Goal: Transaction & Acquisition: Purchase product/service

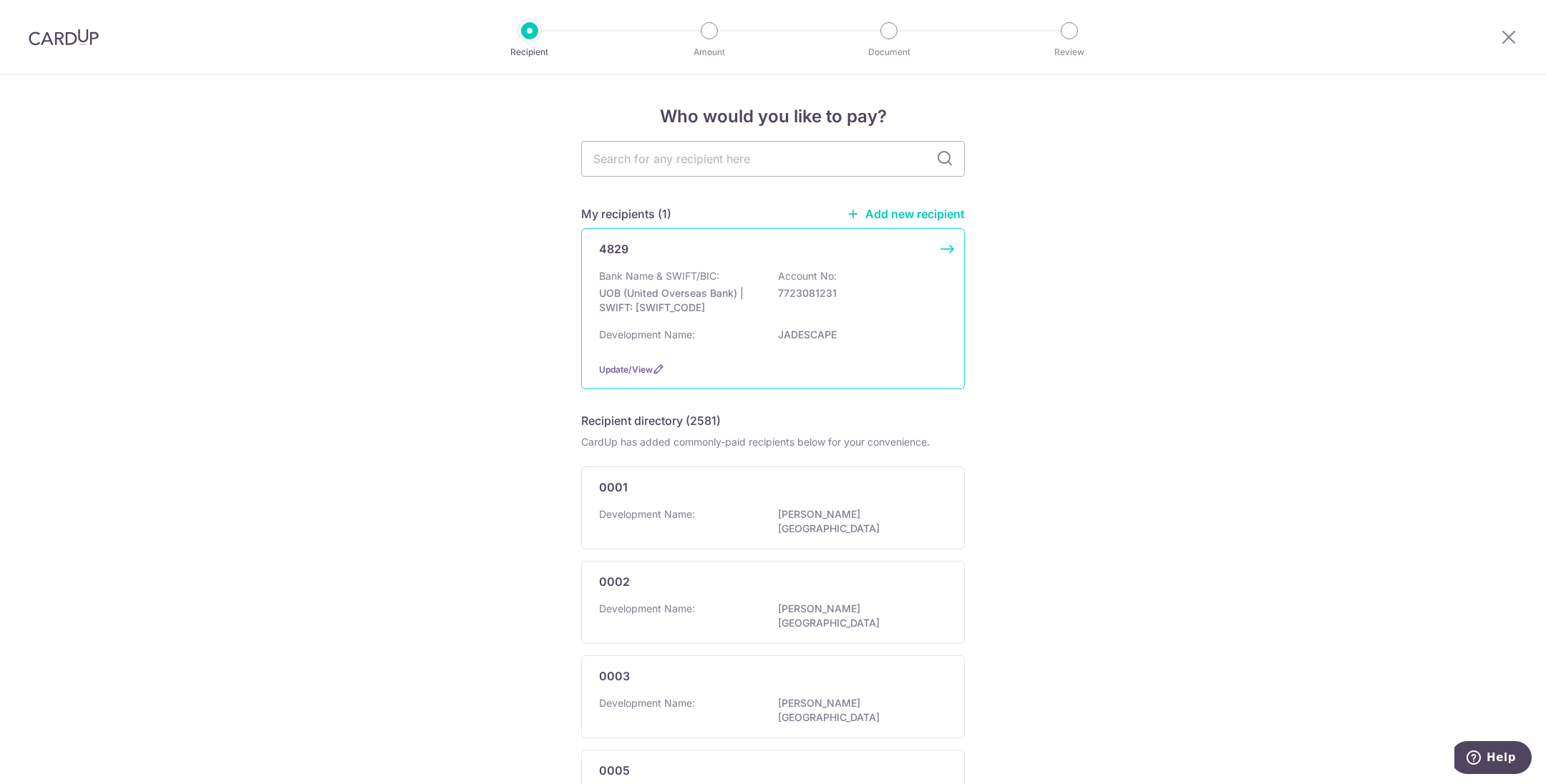
click at [760, 283] on div "Bank Name & SWIFT/BIC: UOB (United Overseas Bank) | SWIFT: UOVBSGSGXXX Account …" at bounding box center [773, 295] width 348 height 53
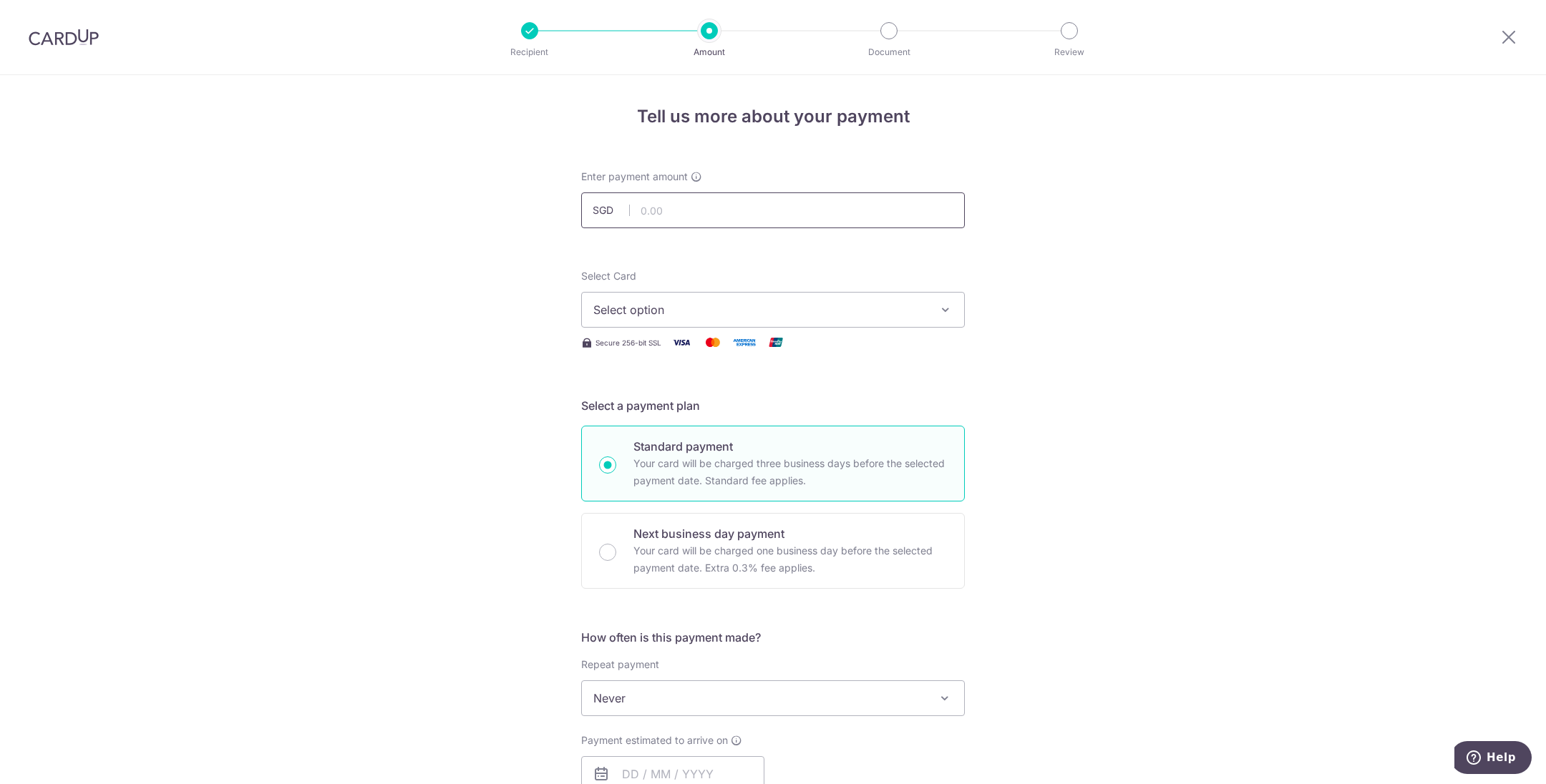
click at [741, 207] on input "text" at bounding box center [773, 210] width 384 height 36
type input "1,277.27"
click at [1120, 232] on div "Tell us more about your payment Enter payment amount SGD 1,277.27 1277.27 Selec…" at bounding box center [773, 723] width 1546 height 1295
click at [700, 306] on span "Select option" at bounding box center [760, 309] width 333 height 17
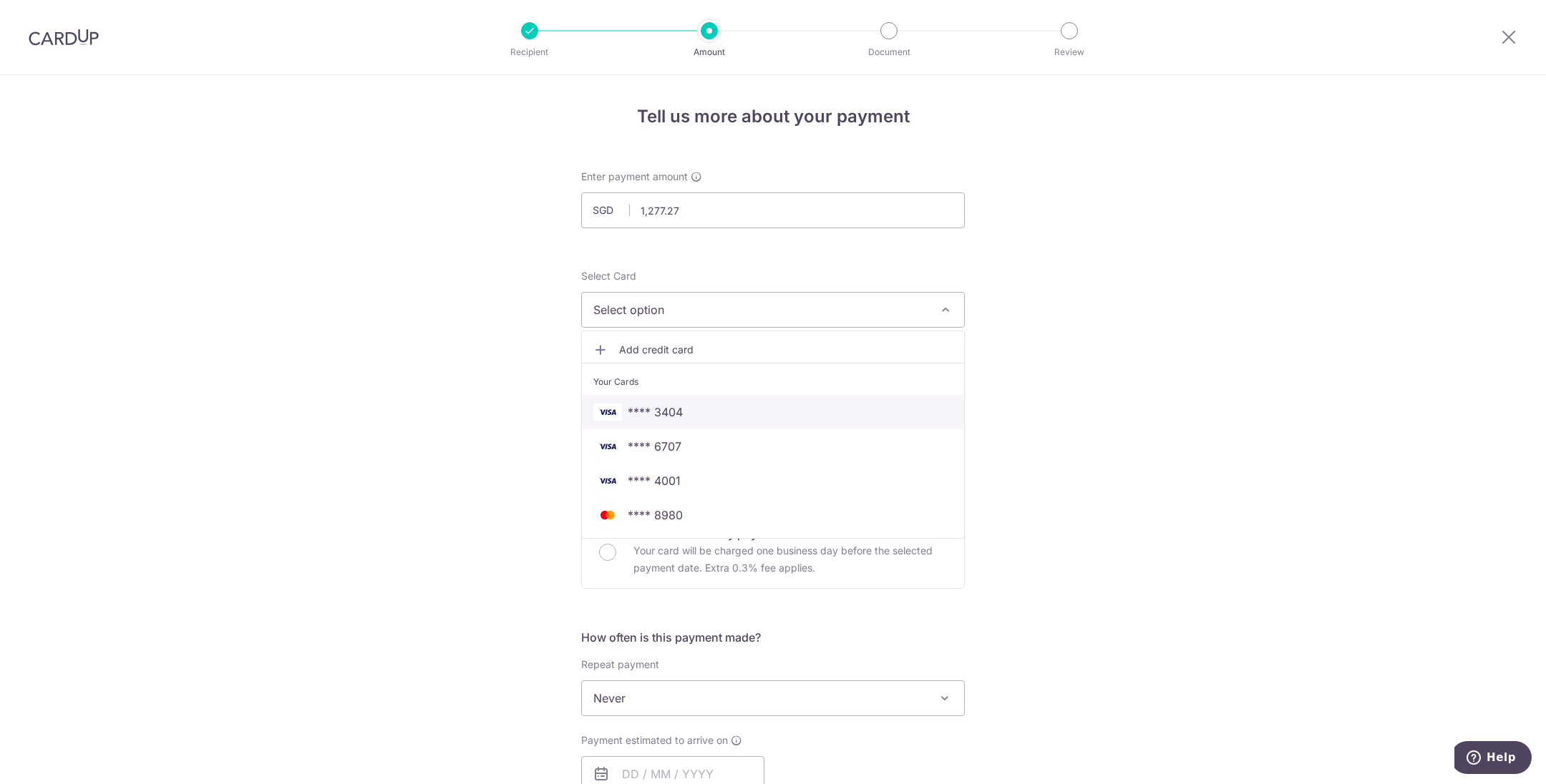
click at [689, 421] on link "**** 3404" at bounding box center [773, 412] width 382 height 35
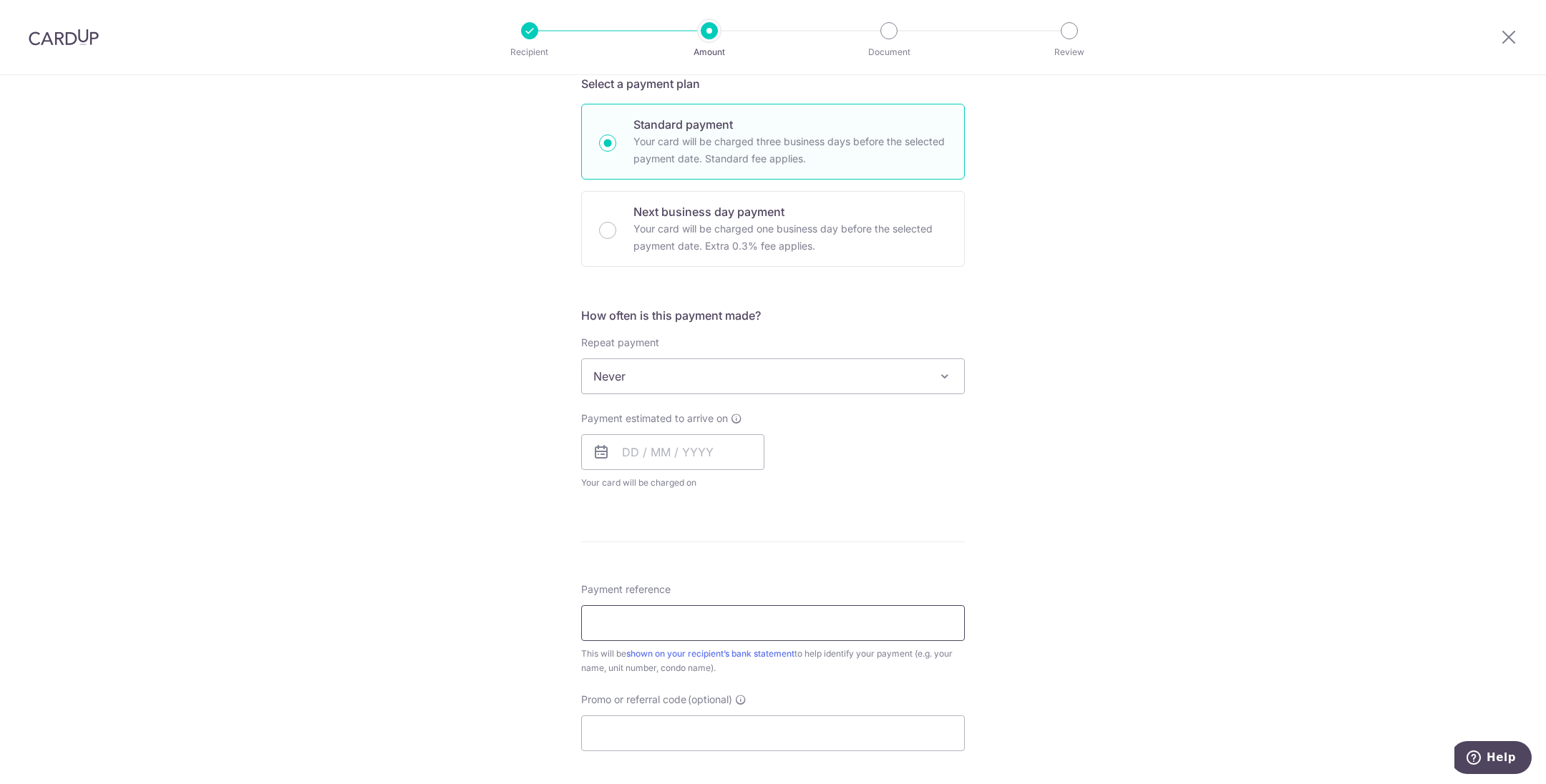
scroll to position [429, 0]
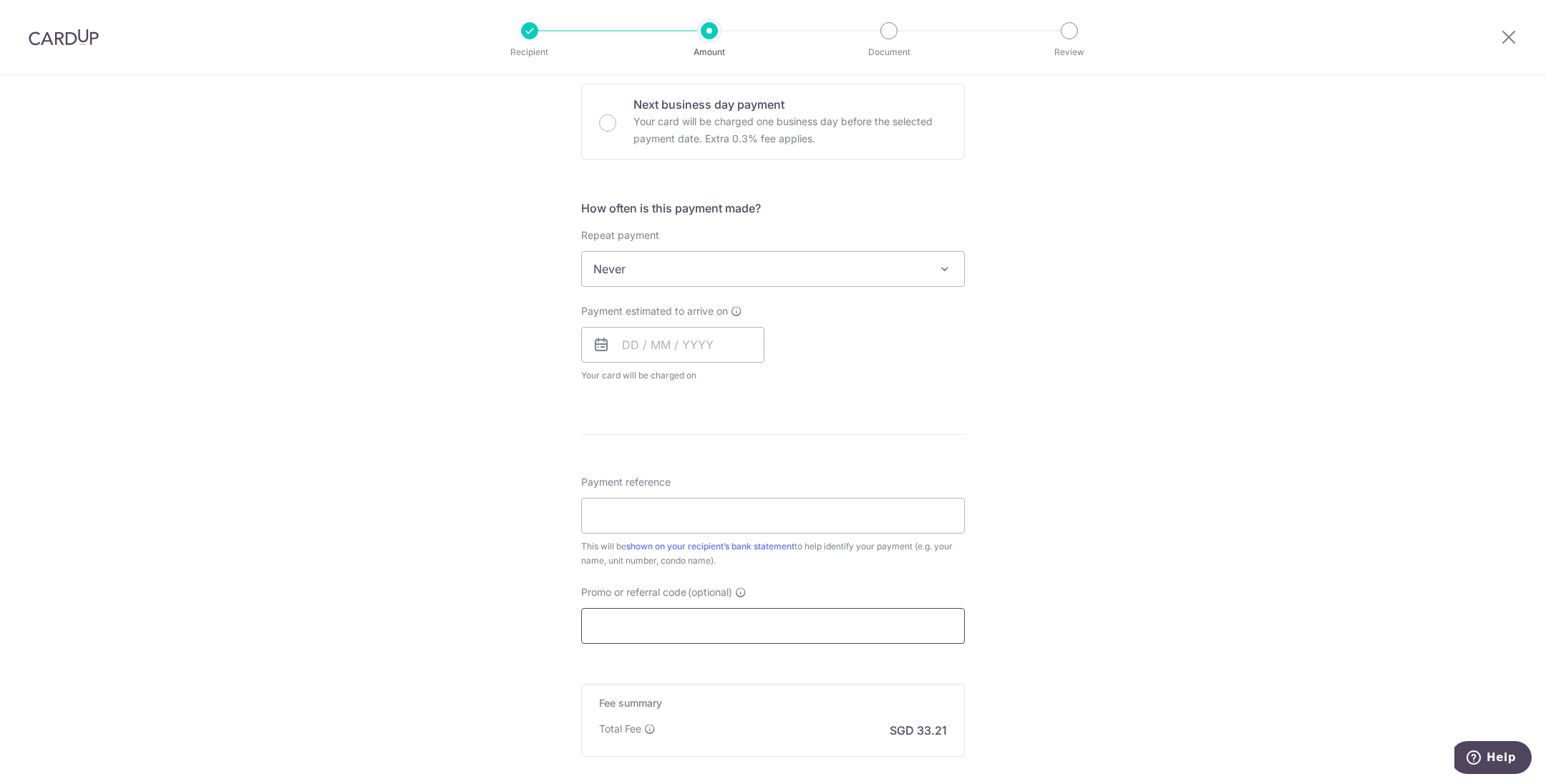
click at [713, 625] on input "Promo or referral code (optional)" at bounding box center [773, 626] width 384 height 36
paste input "3HOME25R"
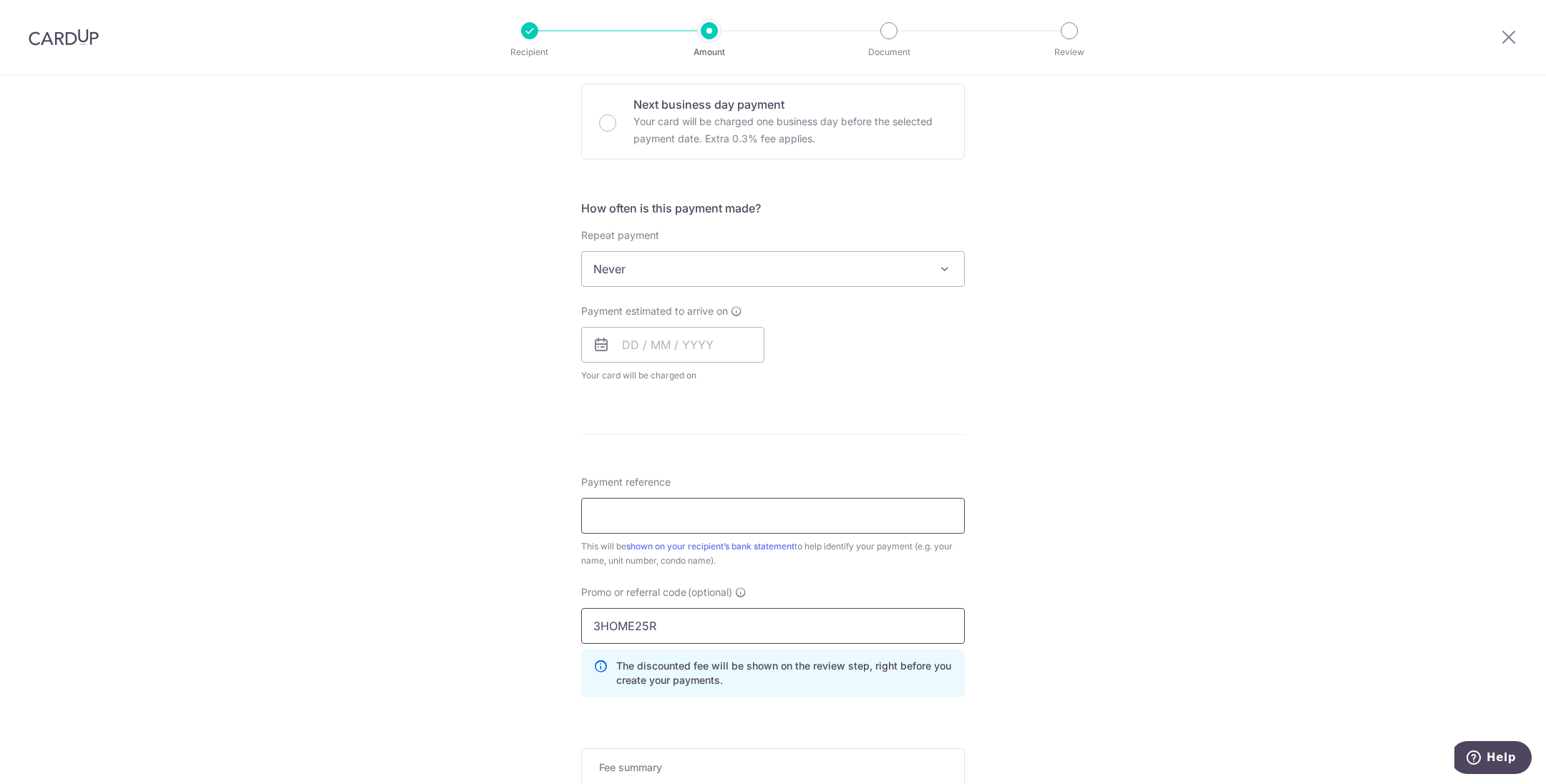
type input "3HOME25R"
click at [702, 520] on input "Payment reference" at bounding box center [773, 516] width 384 height 36
type input "BLK082232"
click at [1080, 563] on div "Tell us more about your payment Enter payment amount SGD 1,277.27 1277.27 Selec…" at bounding box center [773, 326] width 1546 height 1359
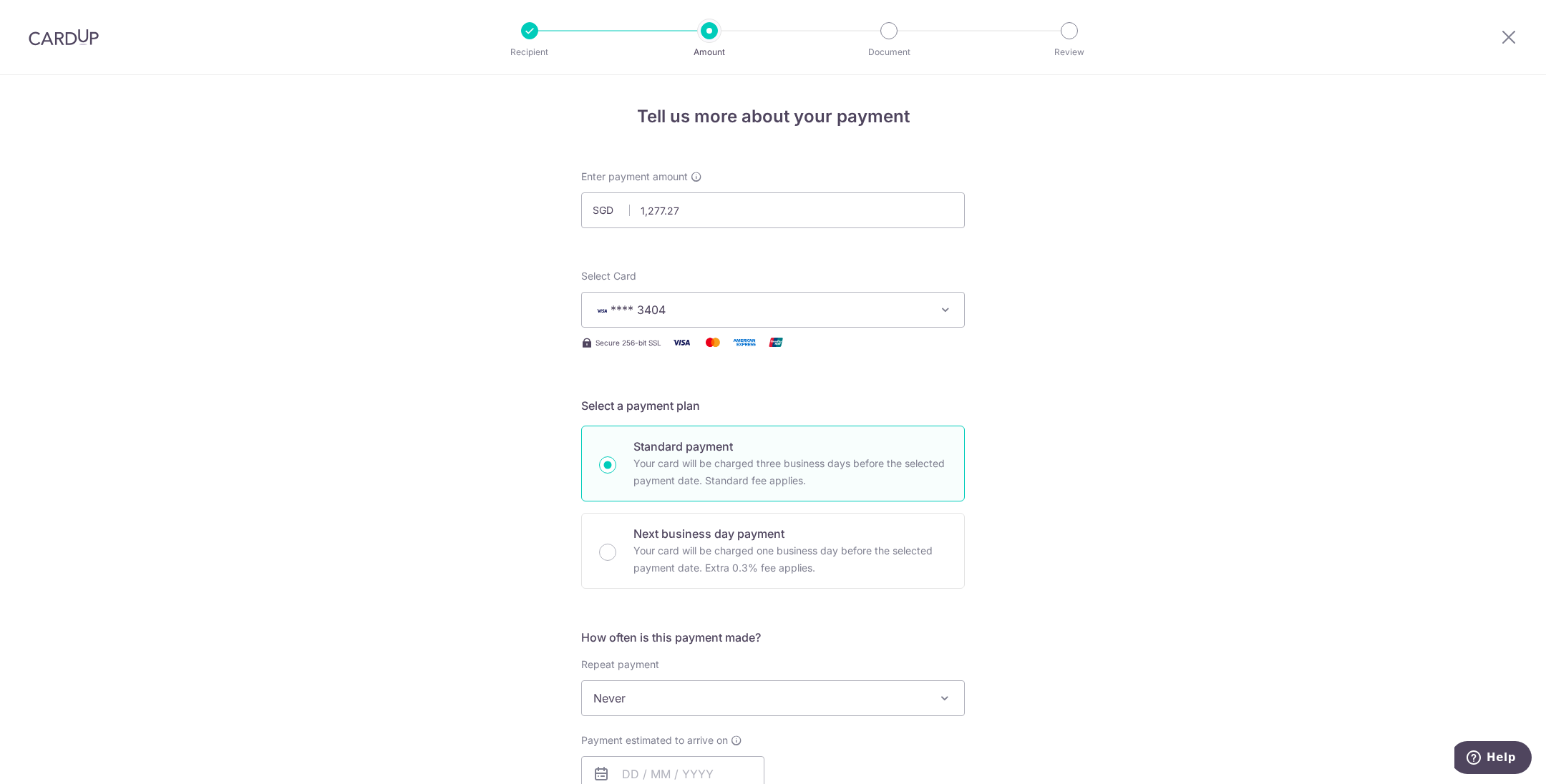
scroll to position [108, 0]
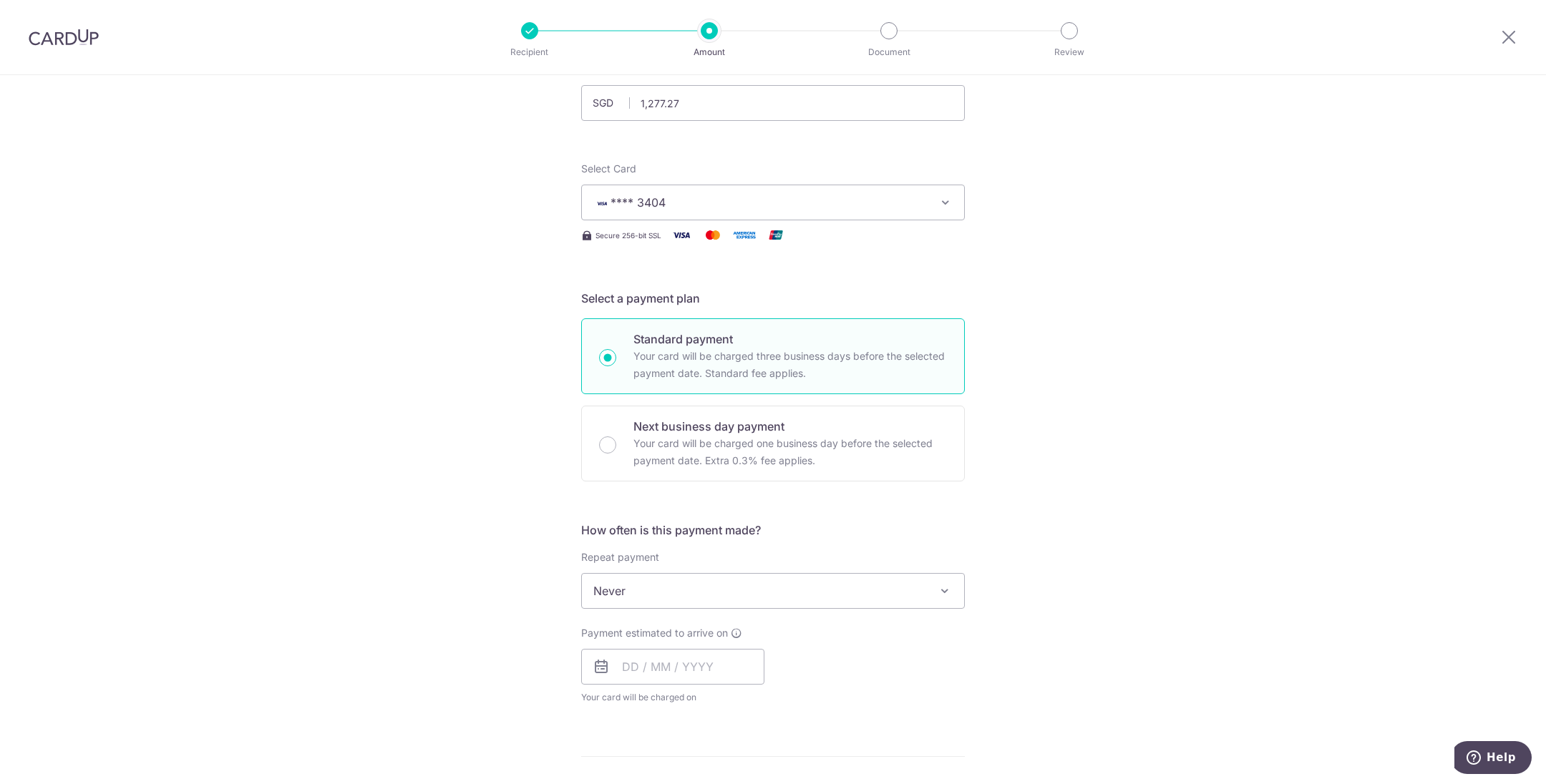
click at [861, 584] on span "Never" at bounding box center [773, 590] width 382 height 35
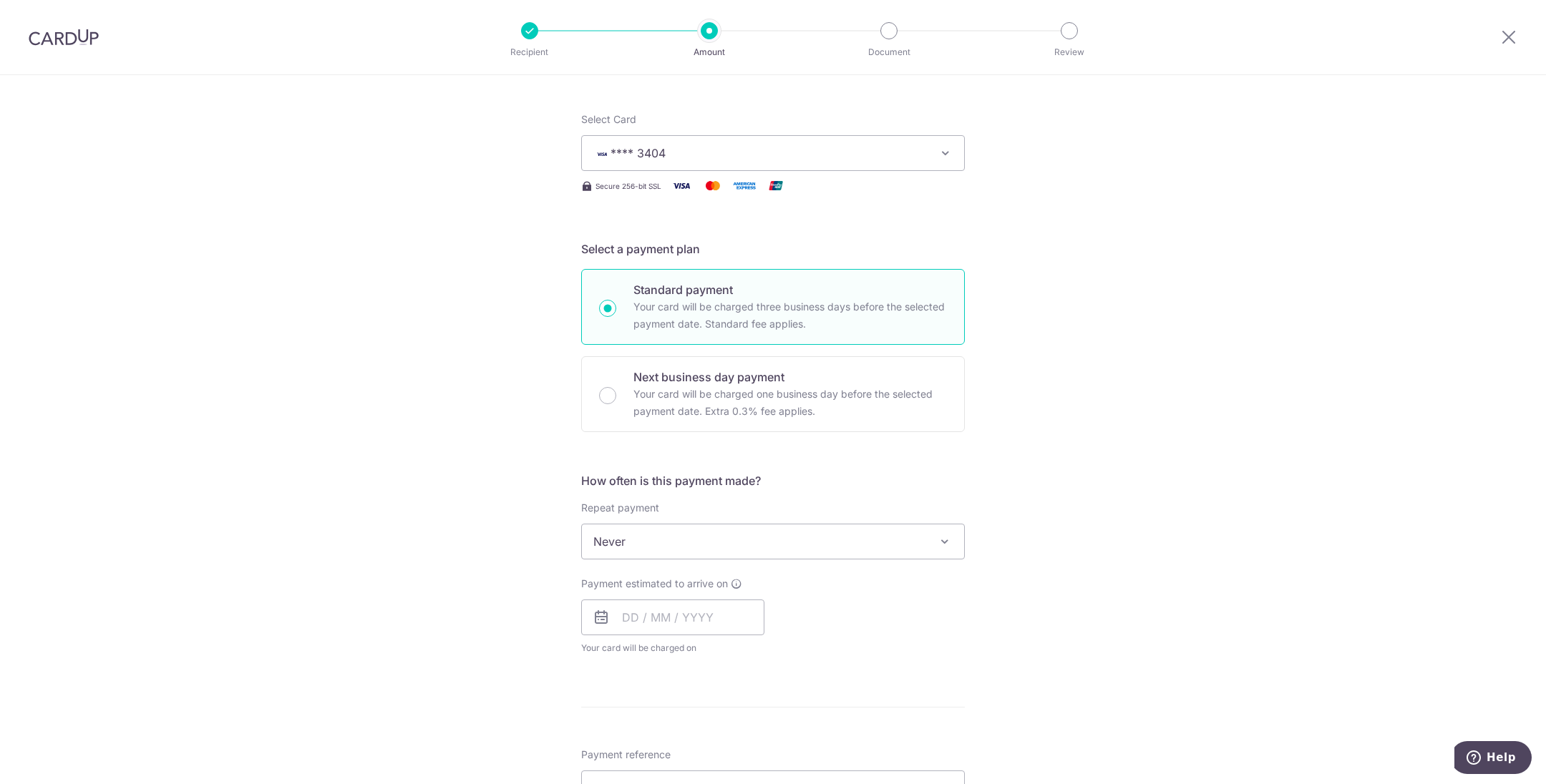
scroll to position [215, 0]
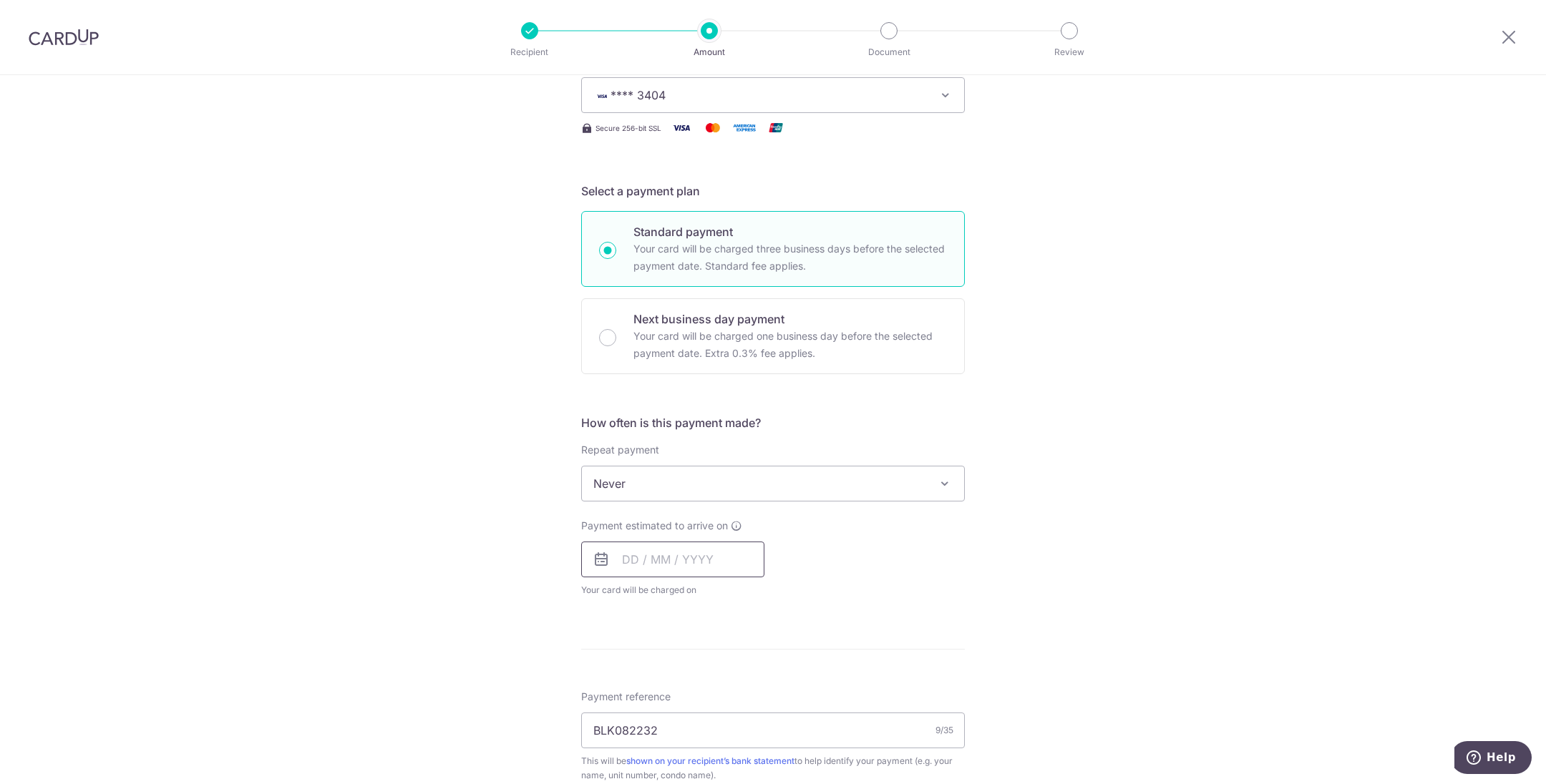
click at [728, 574] on input "text" at bounding box center [673, 559] width 184 height 36
click at [1167, 615] on div "Tell us more about your payment Enter payment amount SGD 1,277.27 1277.27 Selec…" at bounding box center [773, 540] width 1546 height 1359
click at [710, 564] on input "text" at bounding box center [673, 559] width 184 height 36
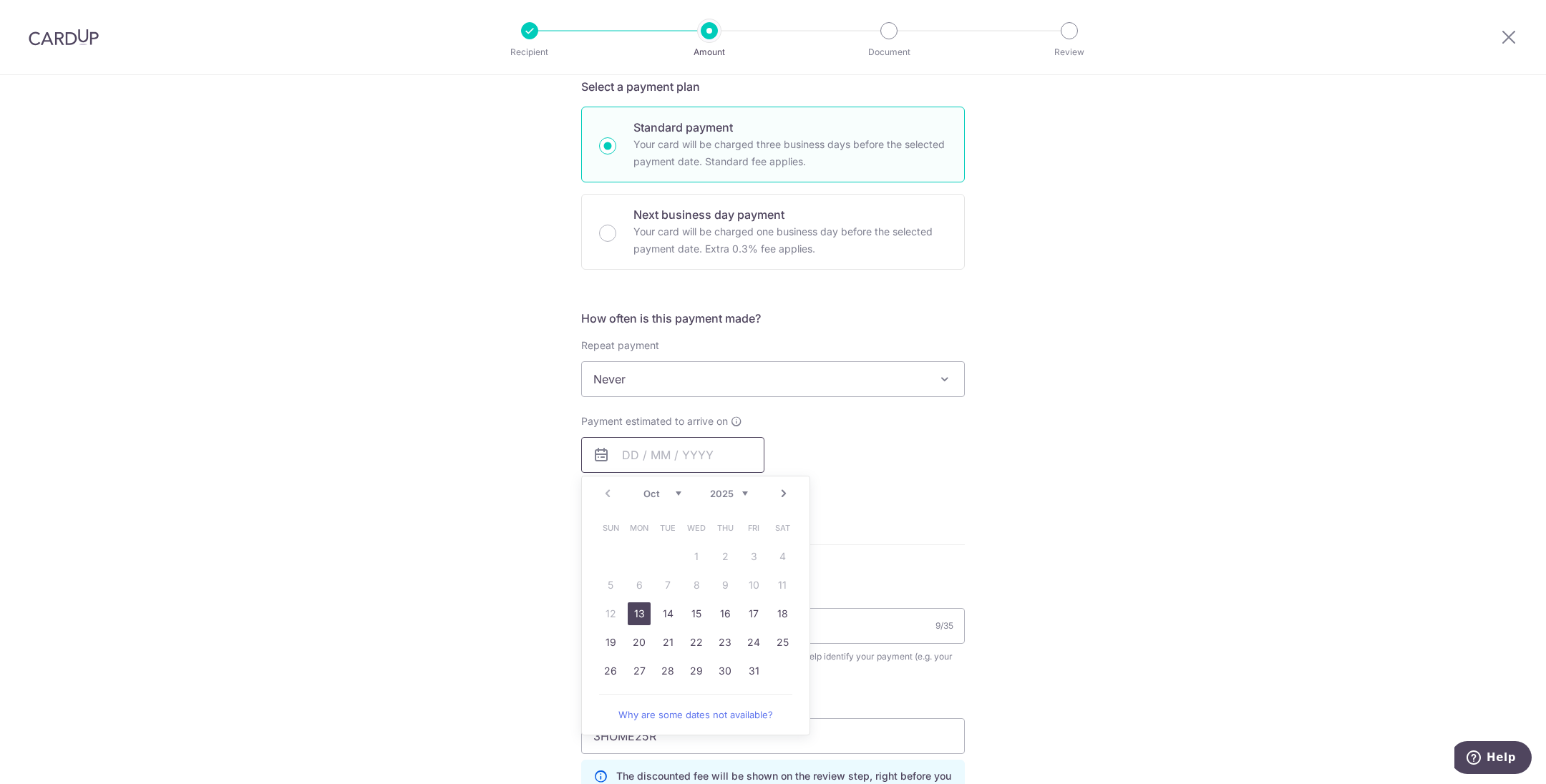
scroll to position [322, 0]
click at [628, 670] on link "27" at bounding box center [639, 669] width 23 height 23
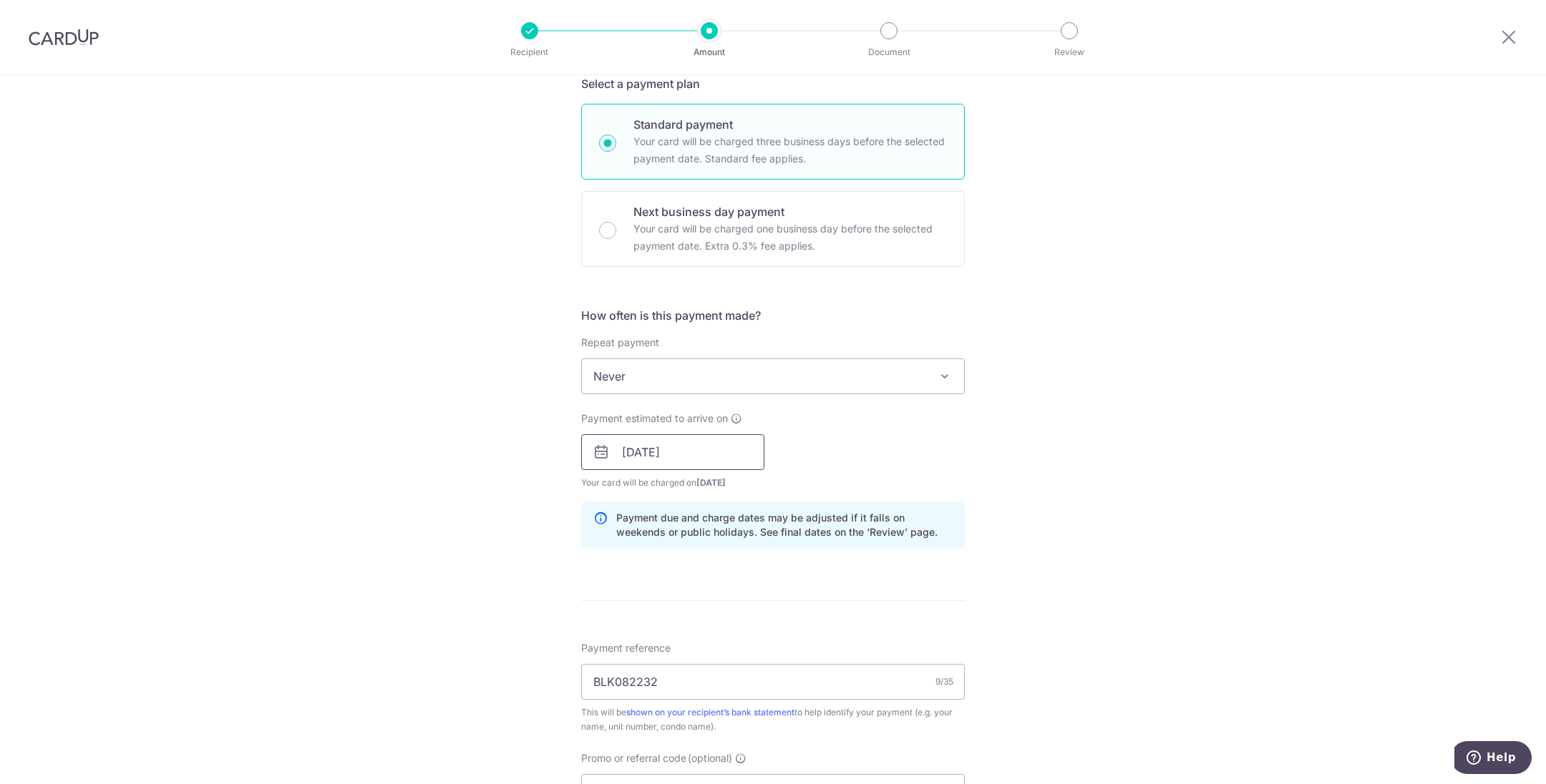
click at [703, 455] on input "27/10/2025" at bounding box center [673, 452] width 184 height 36
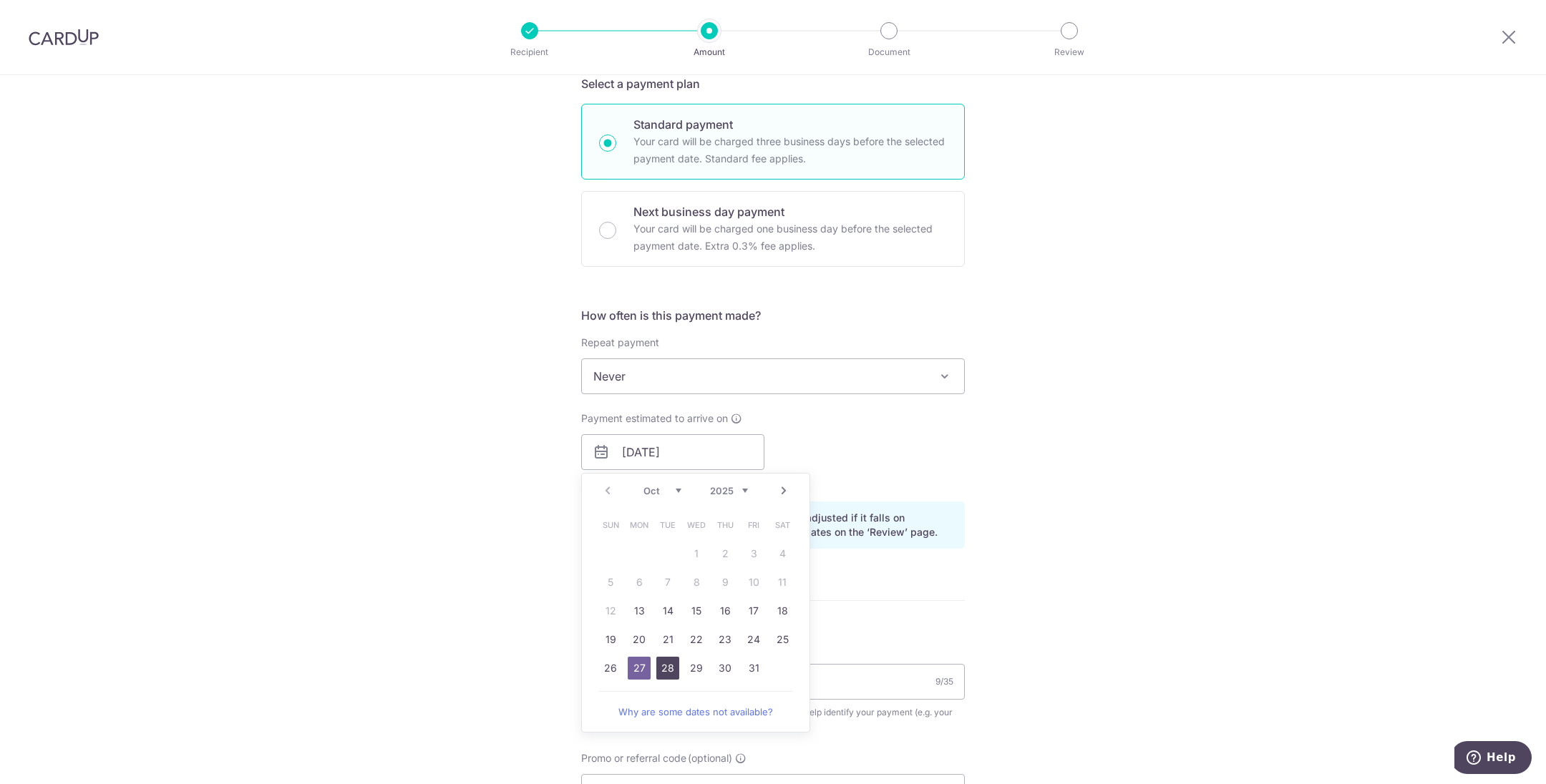
click at [668, 666] on link "28" at bounding box center [668, 669] width 23 height 23
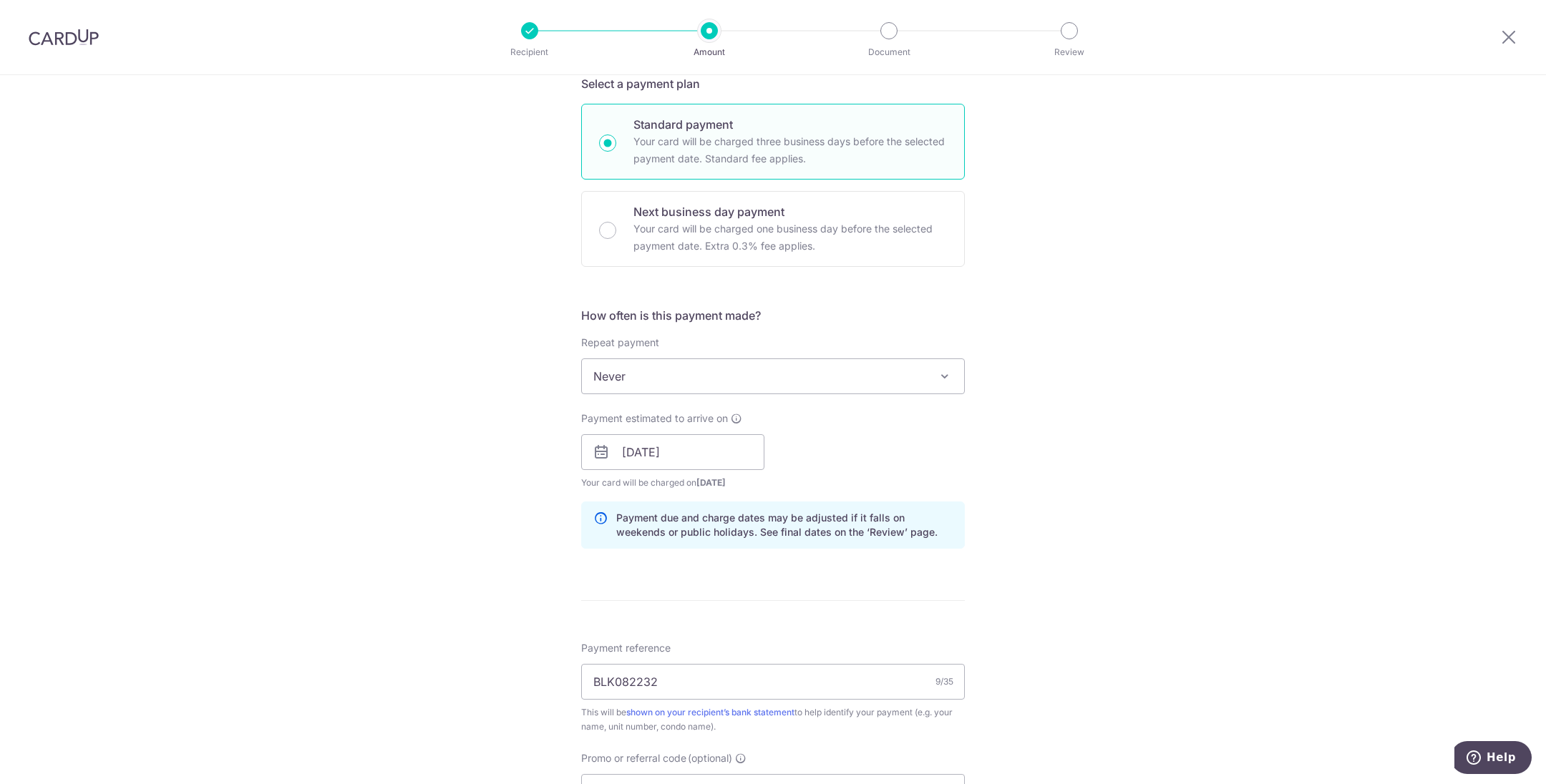
click at [1166, 413] on div "Tell us more about your payment Enter payment amount SGD 1,277.27 1277.27 Selec…" at bounding box center [773, 461] width 1546 height 1417
click at [711, 457] on input "28/10/2025" at bounding box center [673, 452] width 184 height 36
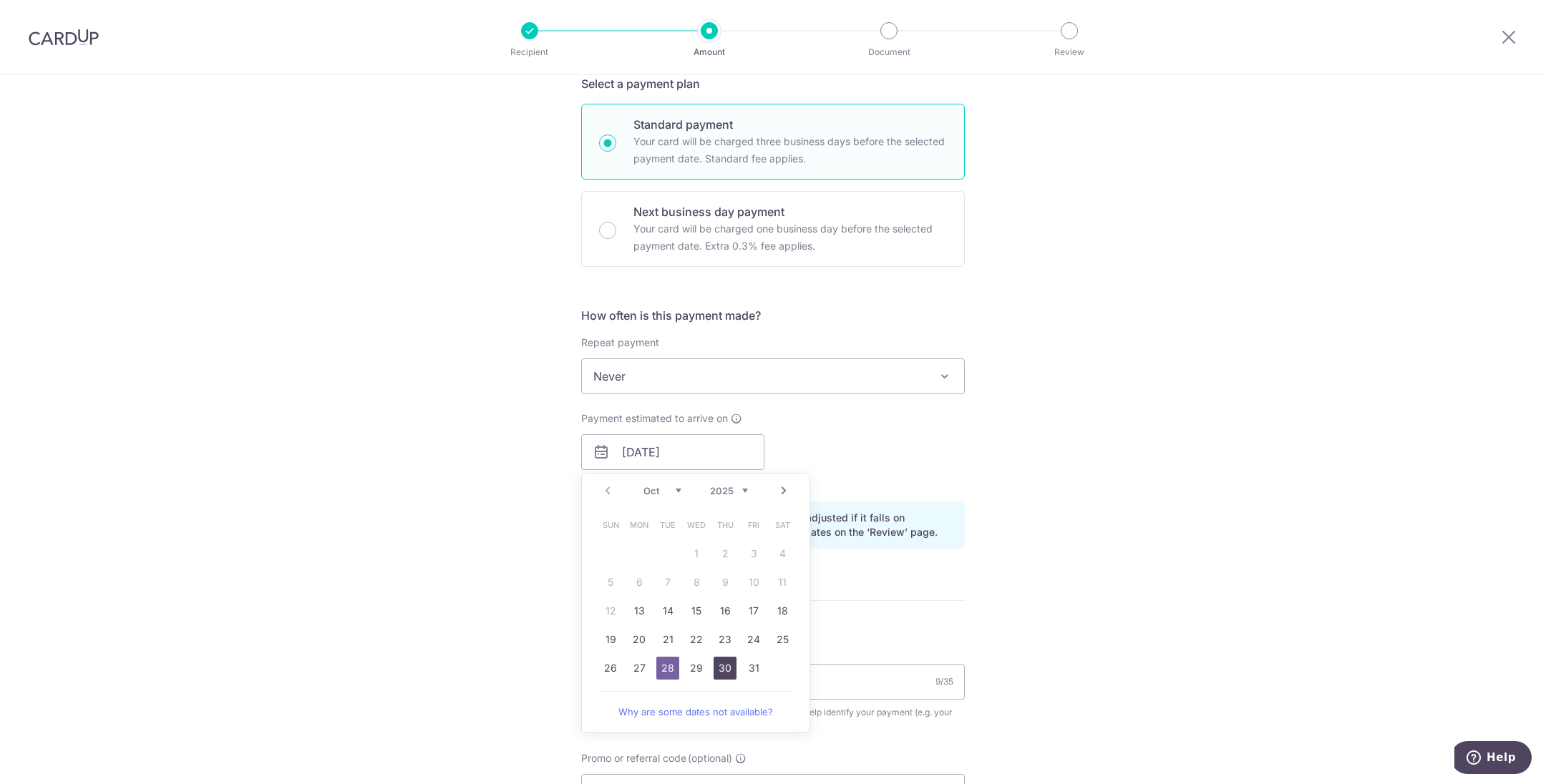
click at [726, 670] on link "30" at bounding box center [725, 669] width 23 height 23
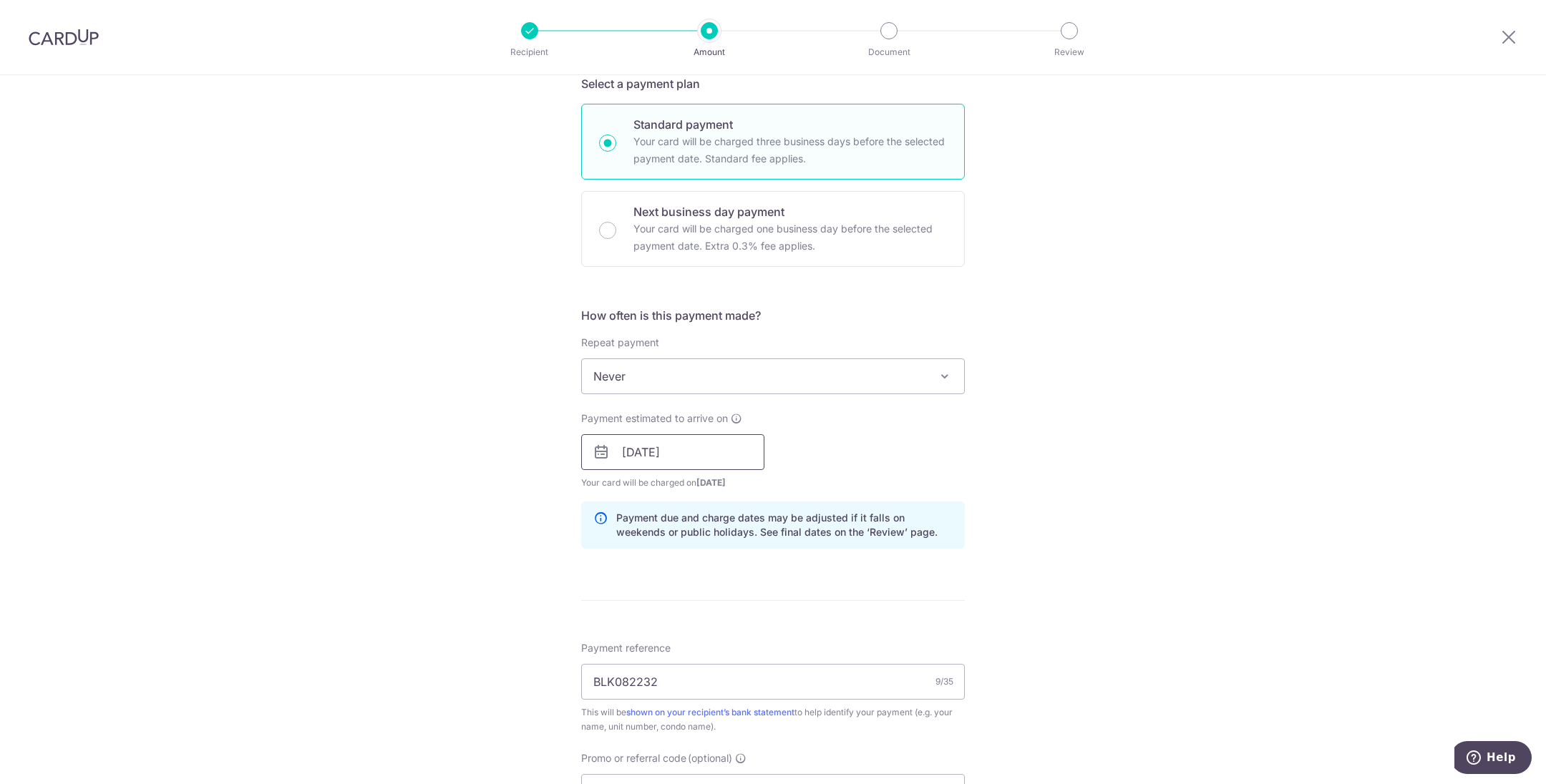
click at [659, 450] on input "30/10/2025" at bounding box center [673, 452] width 184 height 36
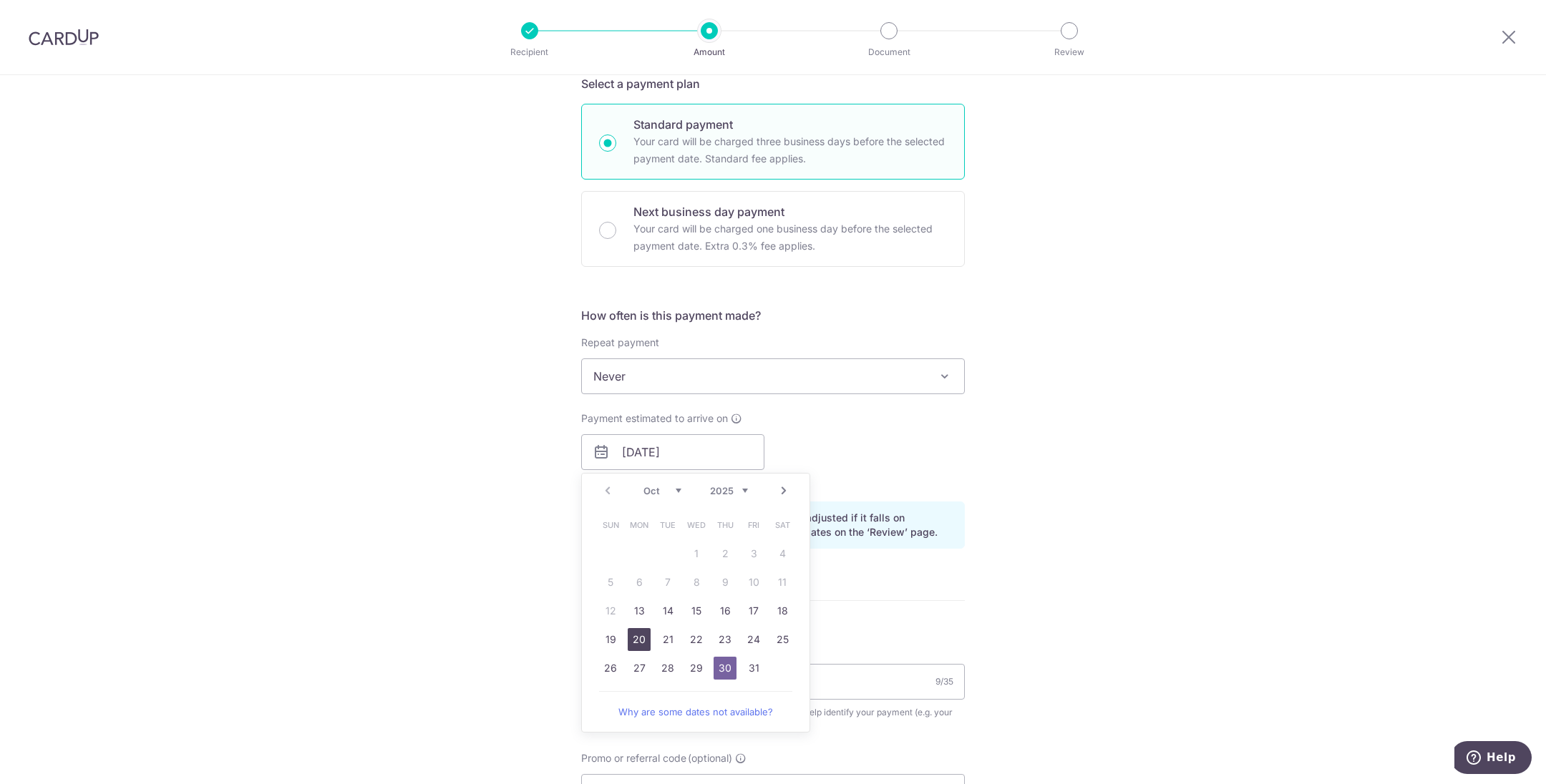
click at [631, 631] on link "20" at bounding box center [639, 640] width 23 height 23
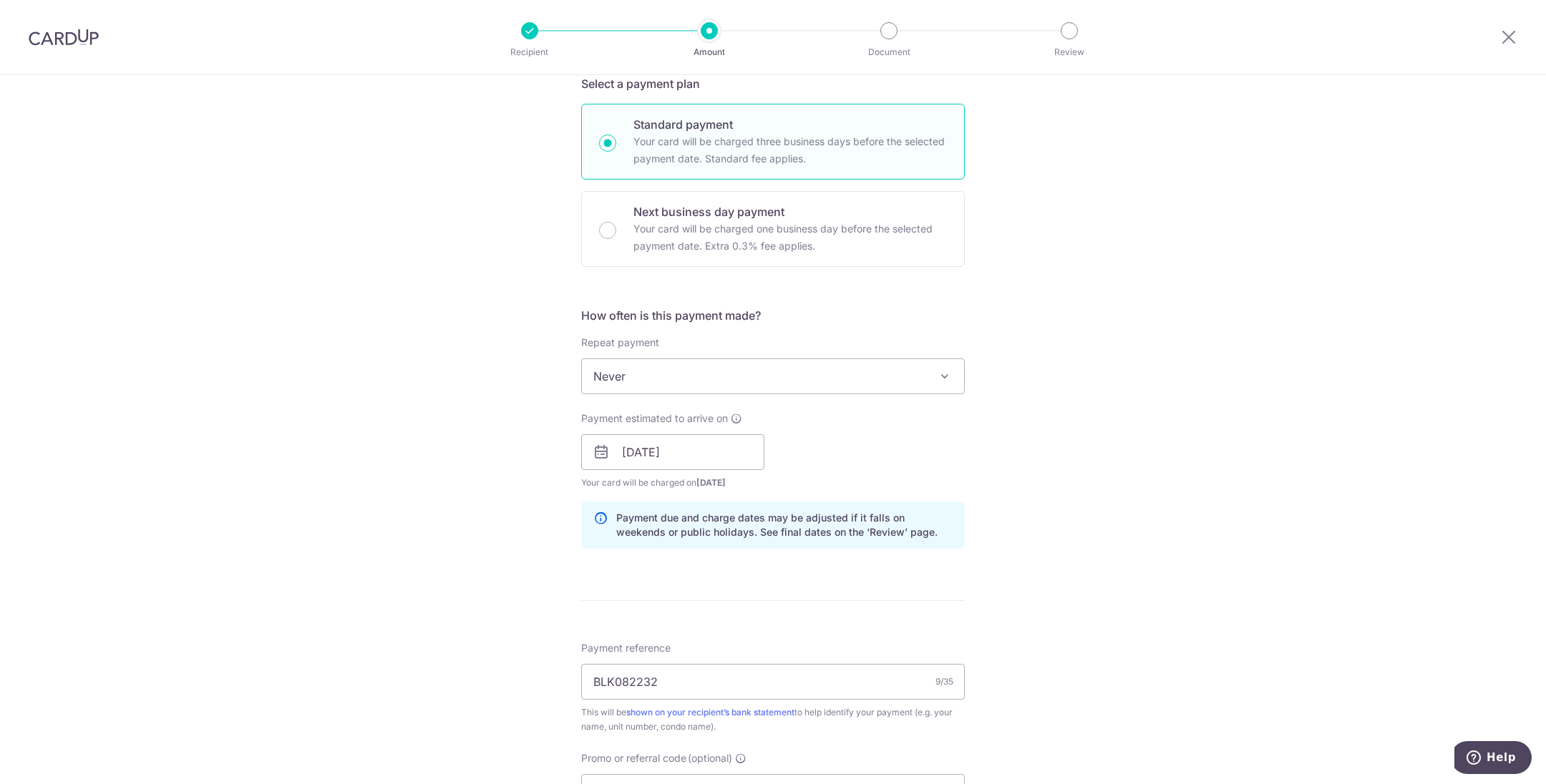
click at [1025, 546] on div "Tell us more about your payment Enter payment amount SGD 1,277.27 1277.27 Selec…" at bounding box center [773, 461] width 1546 height 1417
click at [660, 464] on input "20/10/2025" at bounding box center [673, 452] width 184 height 36
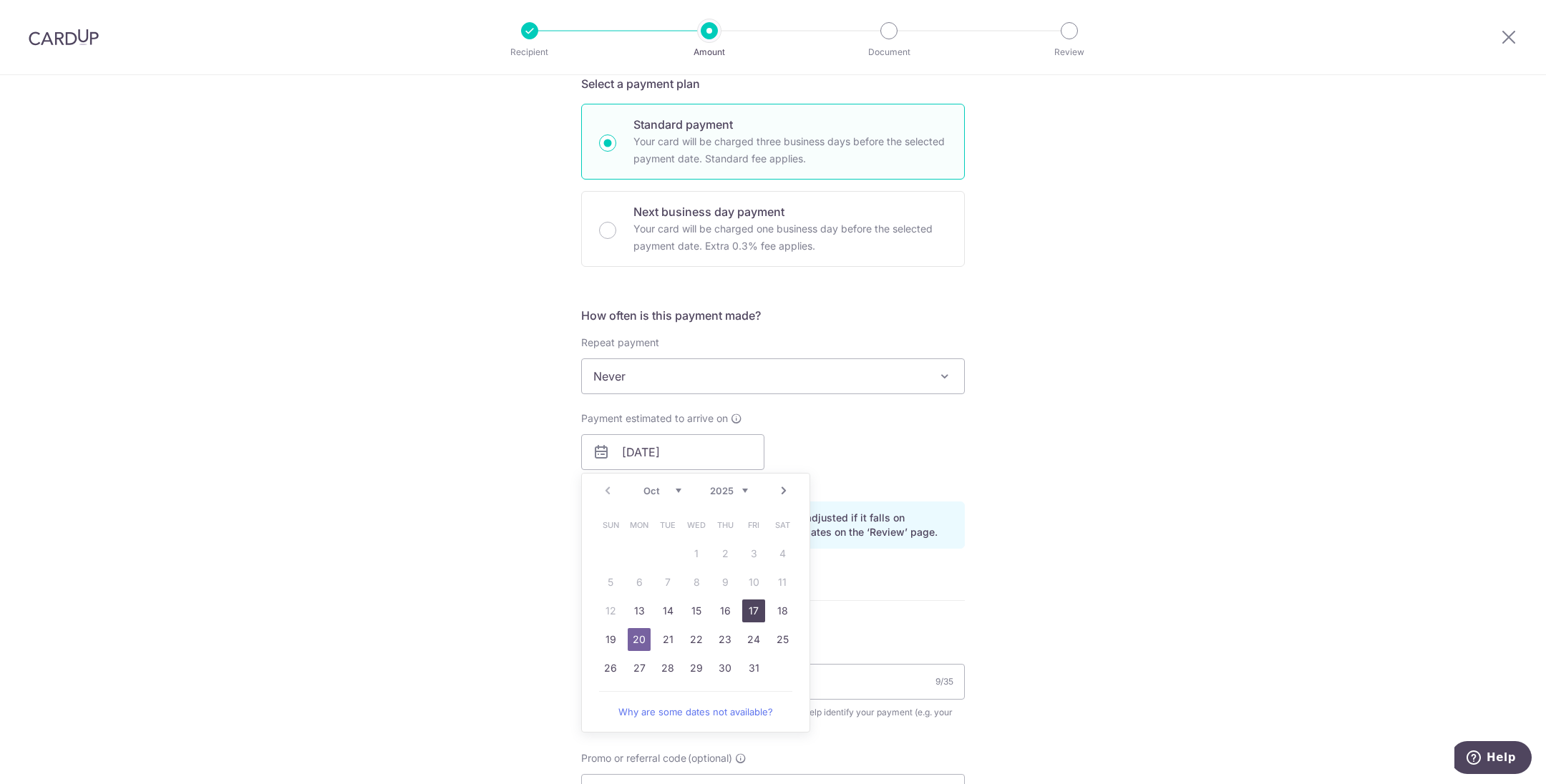
click at [748, 610] on link "17" at bounding box center [753, 611] width 23 height 23
type input "17/10/2025"
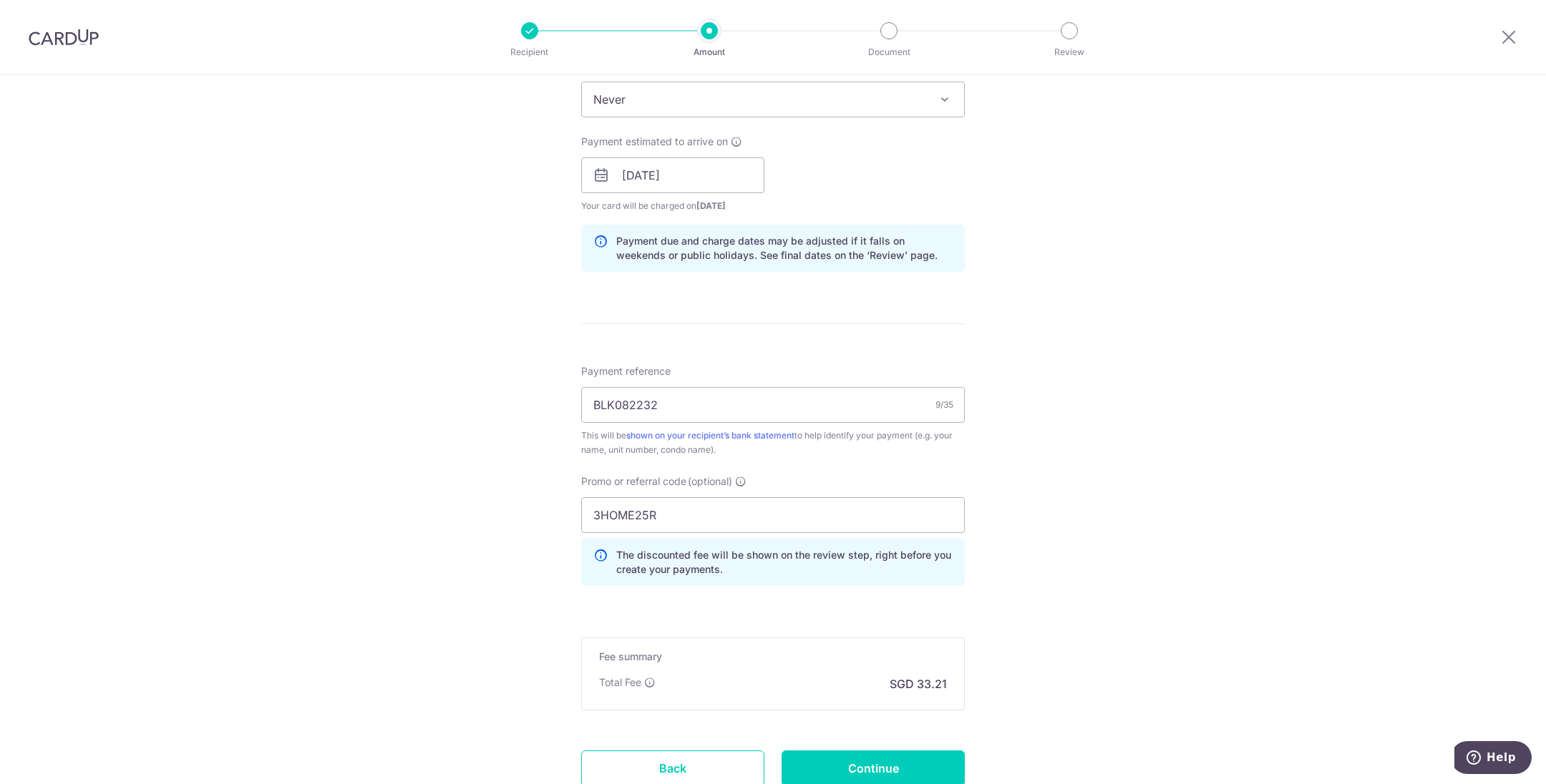
scroll to position [644, 0]
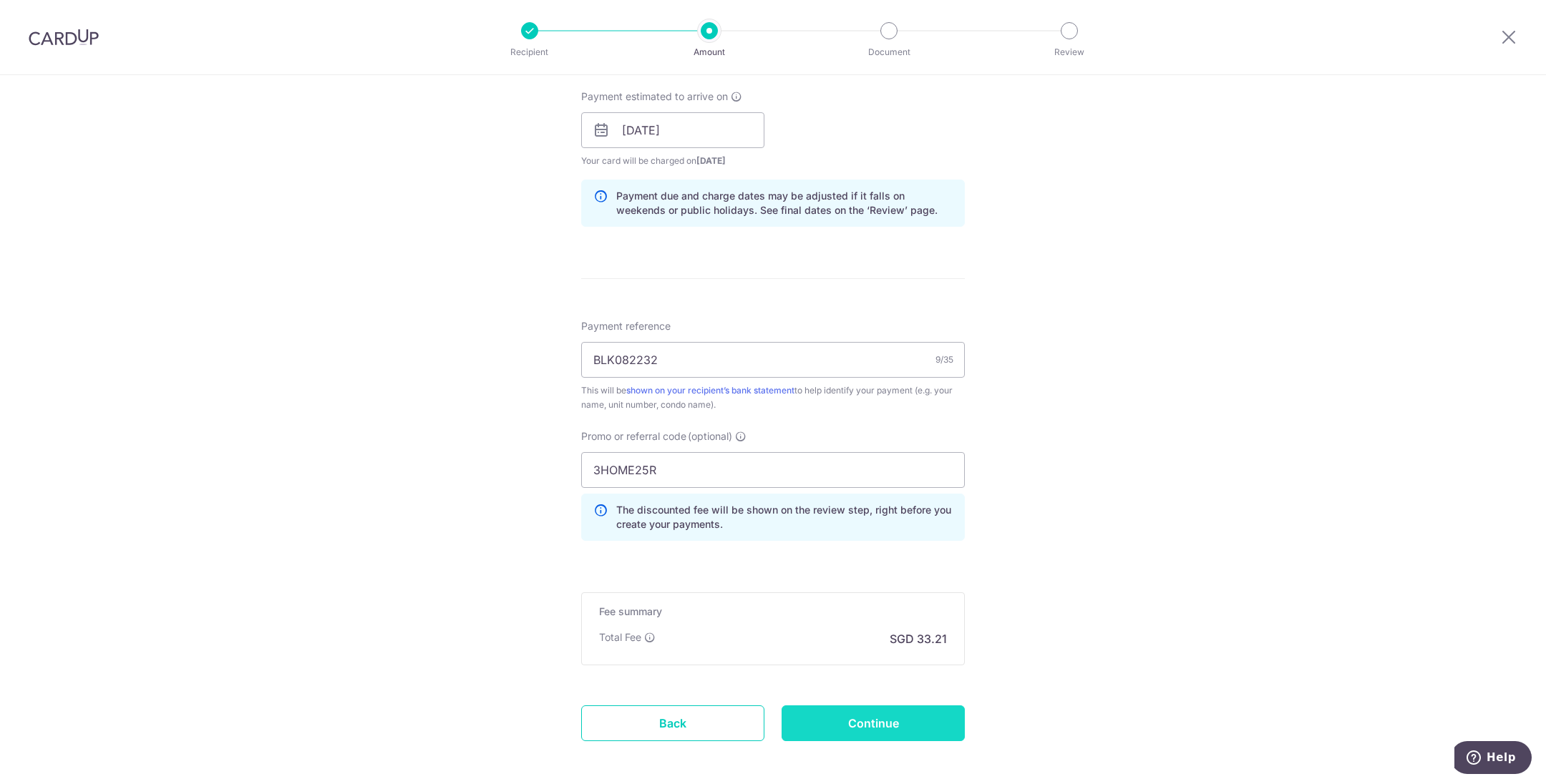
click at [907, 729] on input "Continue" at bounding box center [873, 723] width 184 height 36
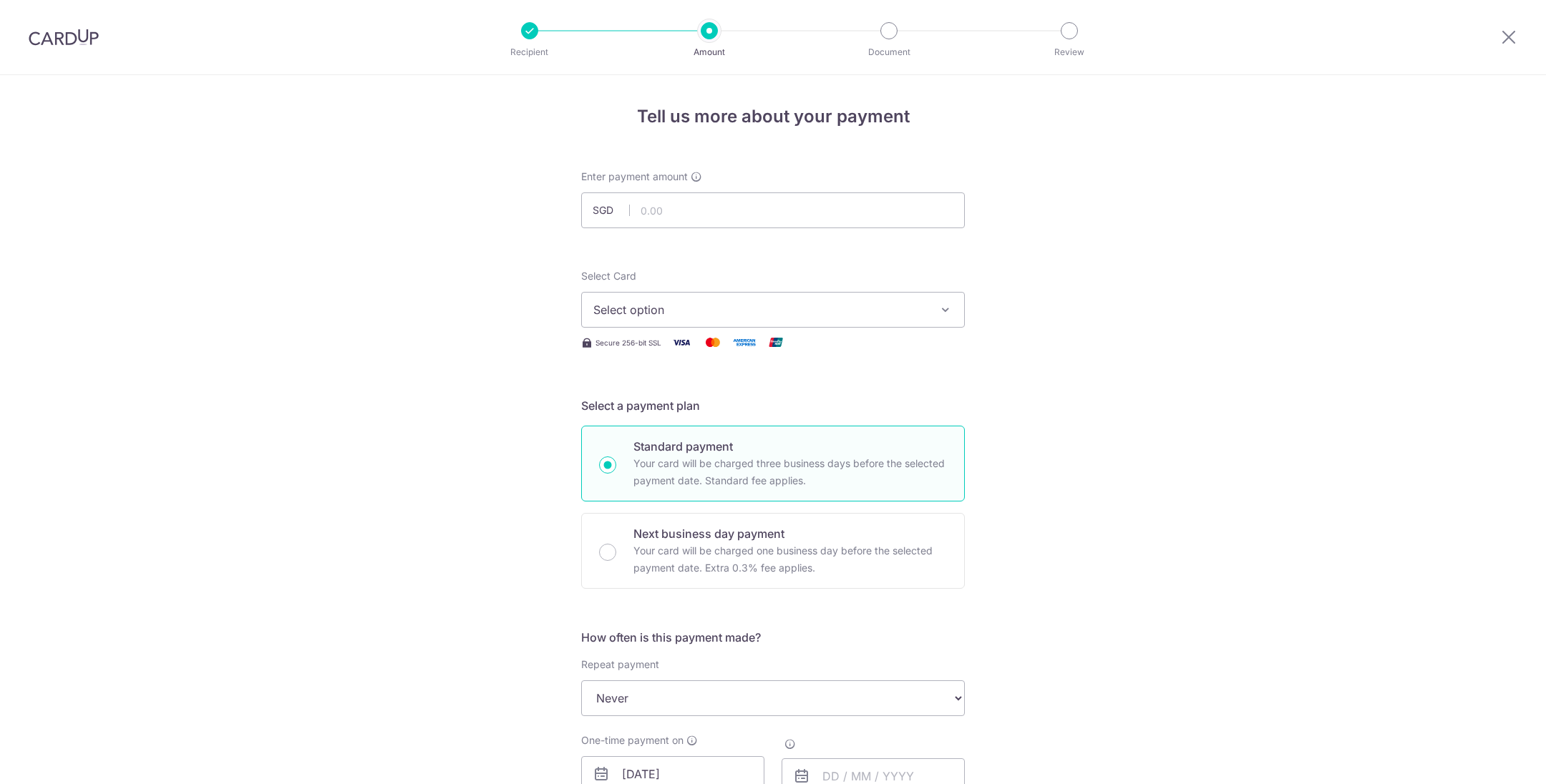
type input "1,277.27"
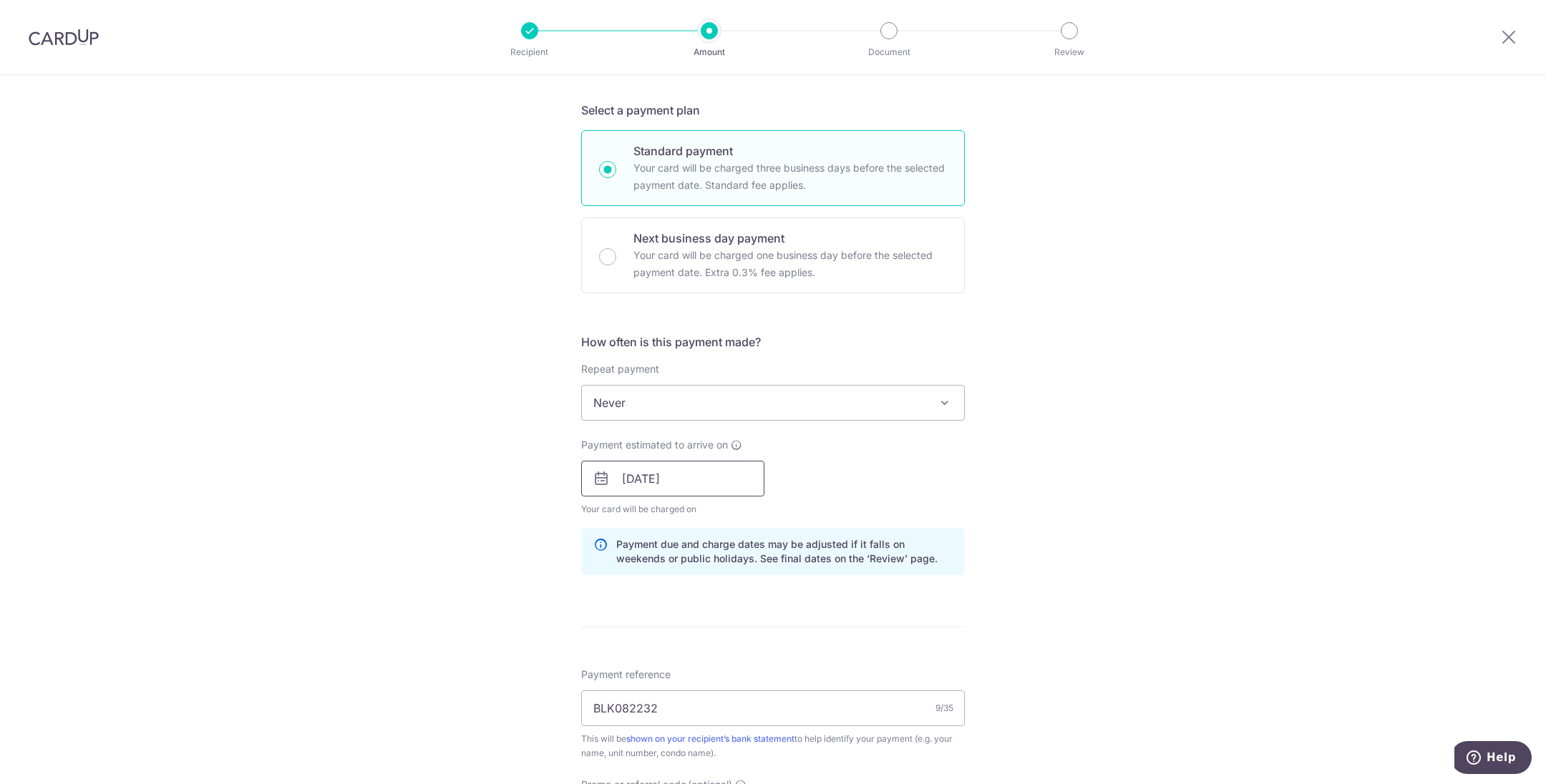
scroll to position [188, 0]
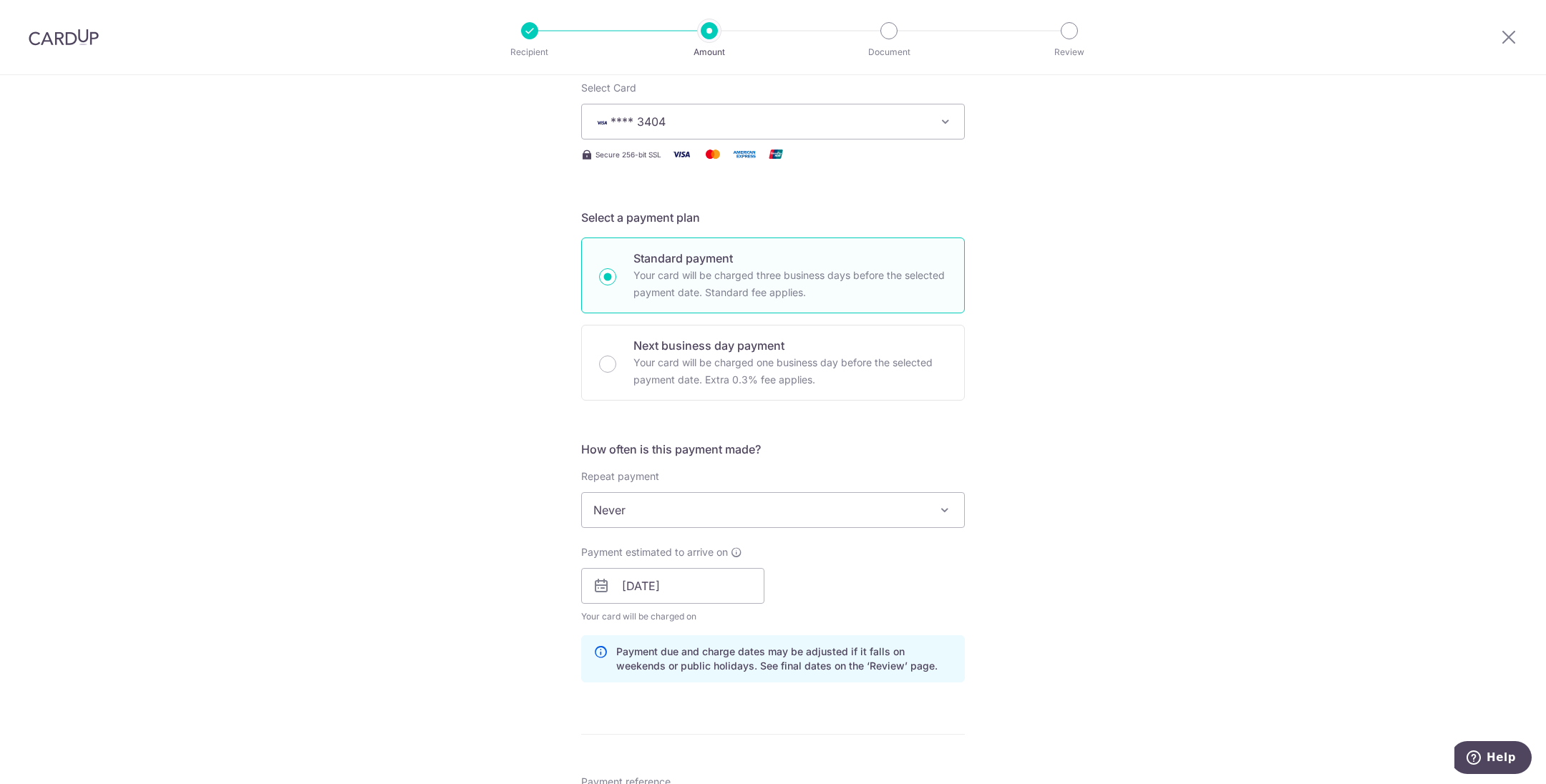
click at [710, 513] on span "Never" at bounding box center [773, 510] width 382 height 35
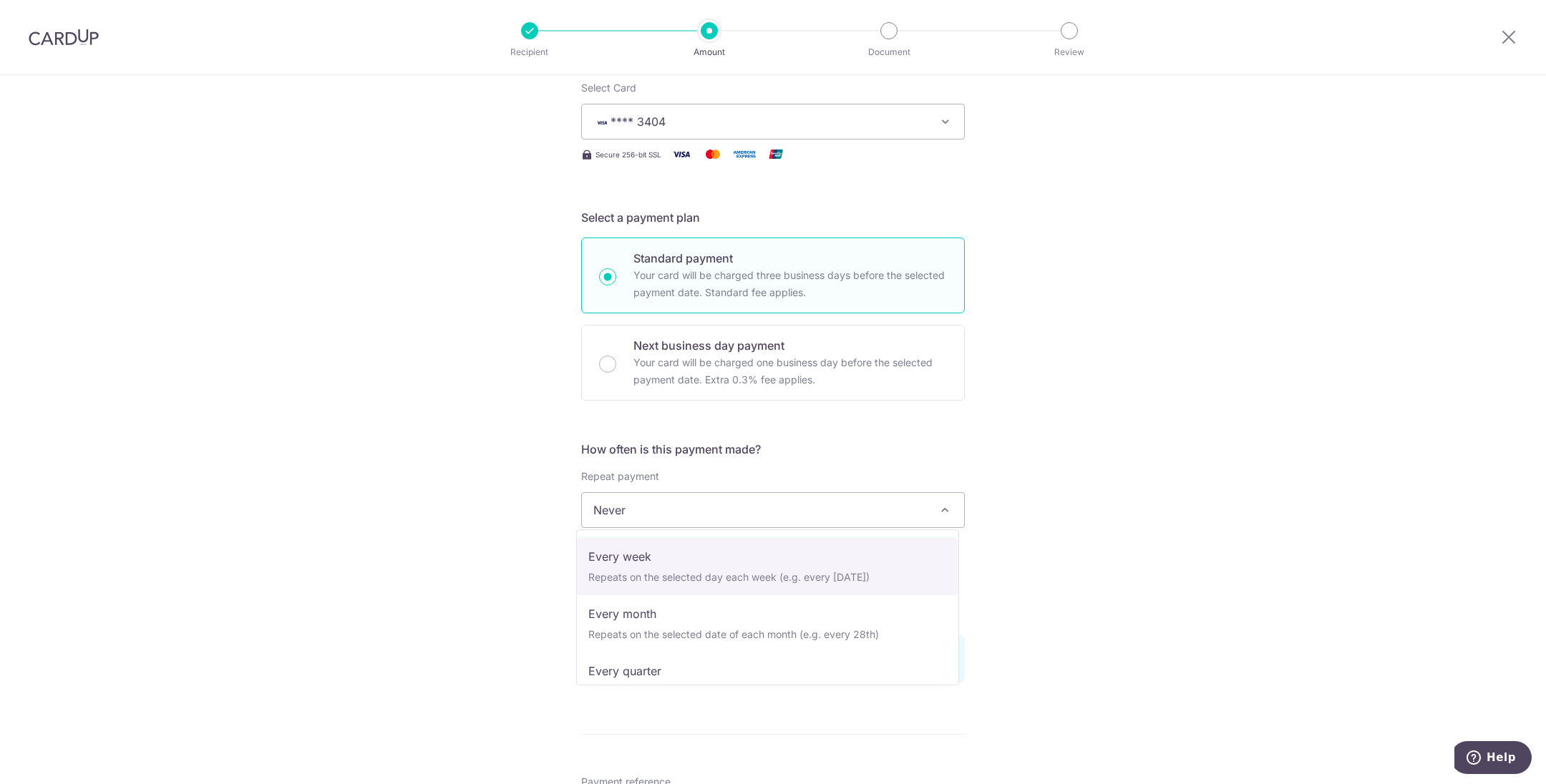
scroll to position [108, 0]
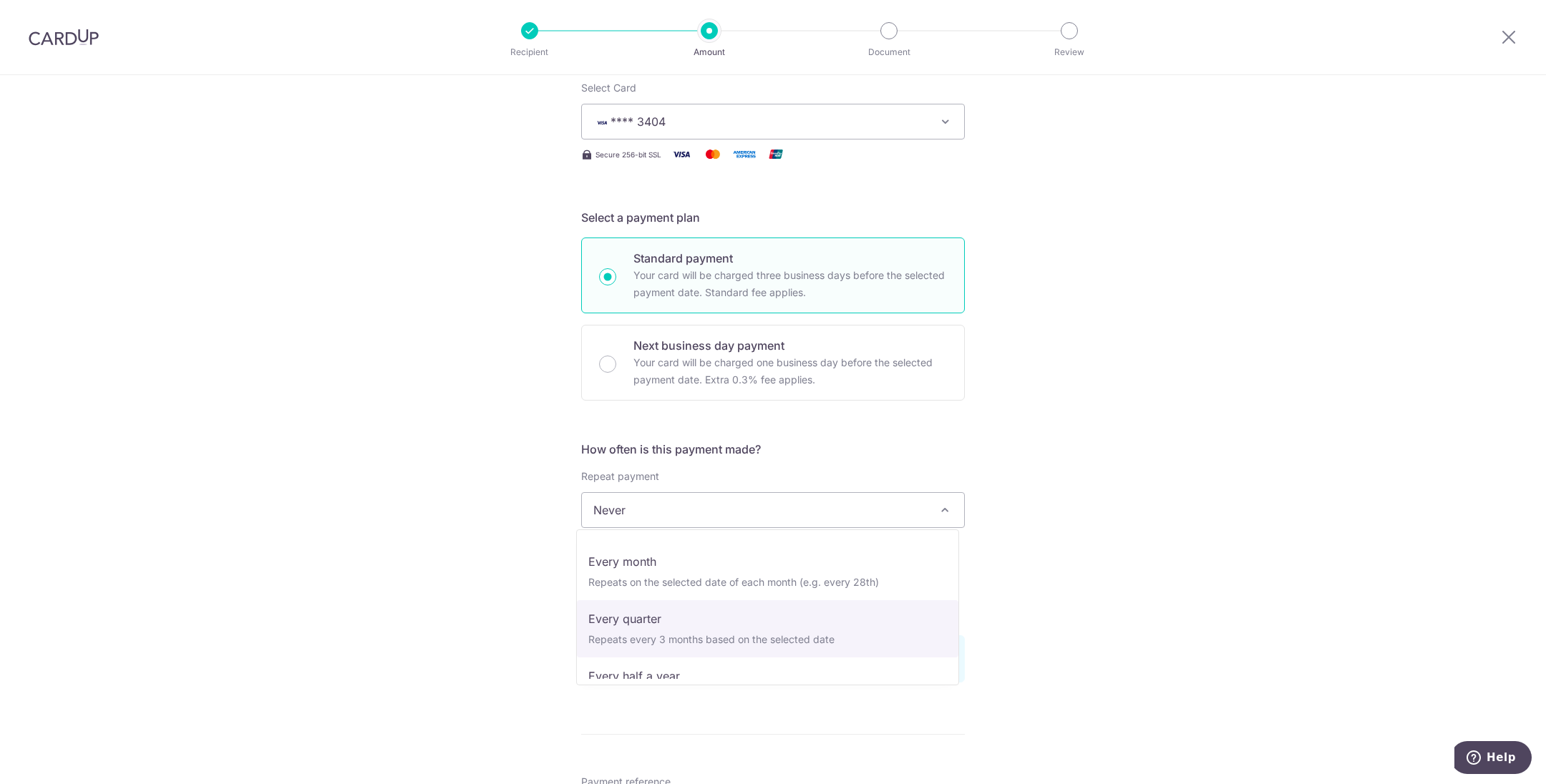
select select "4"
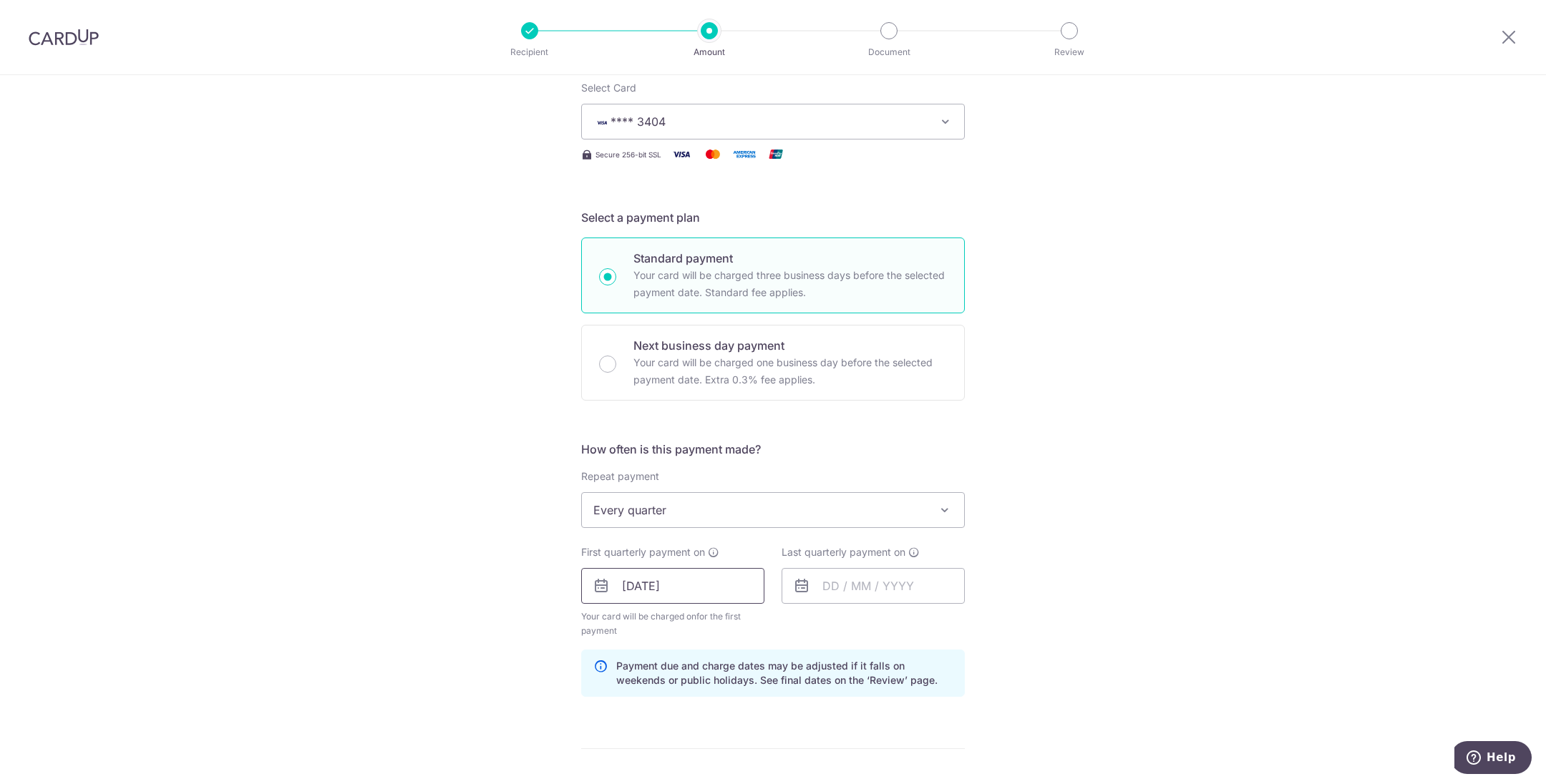
click at [675, 587] on input "[DATE]" at bounding box center [673, 586] width 184 height 36
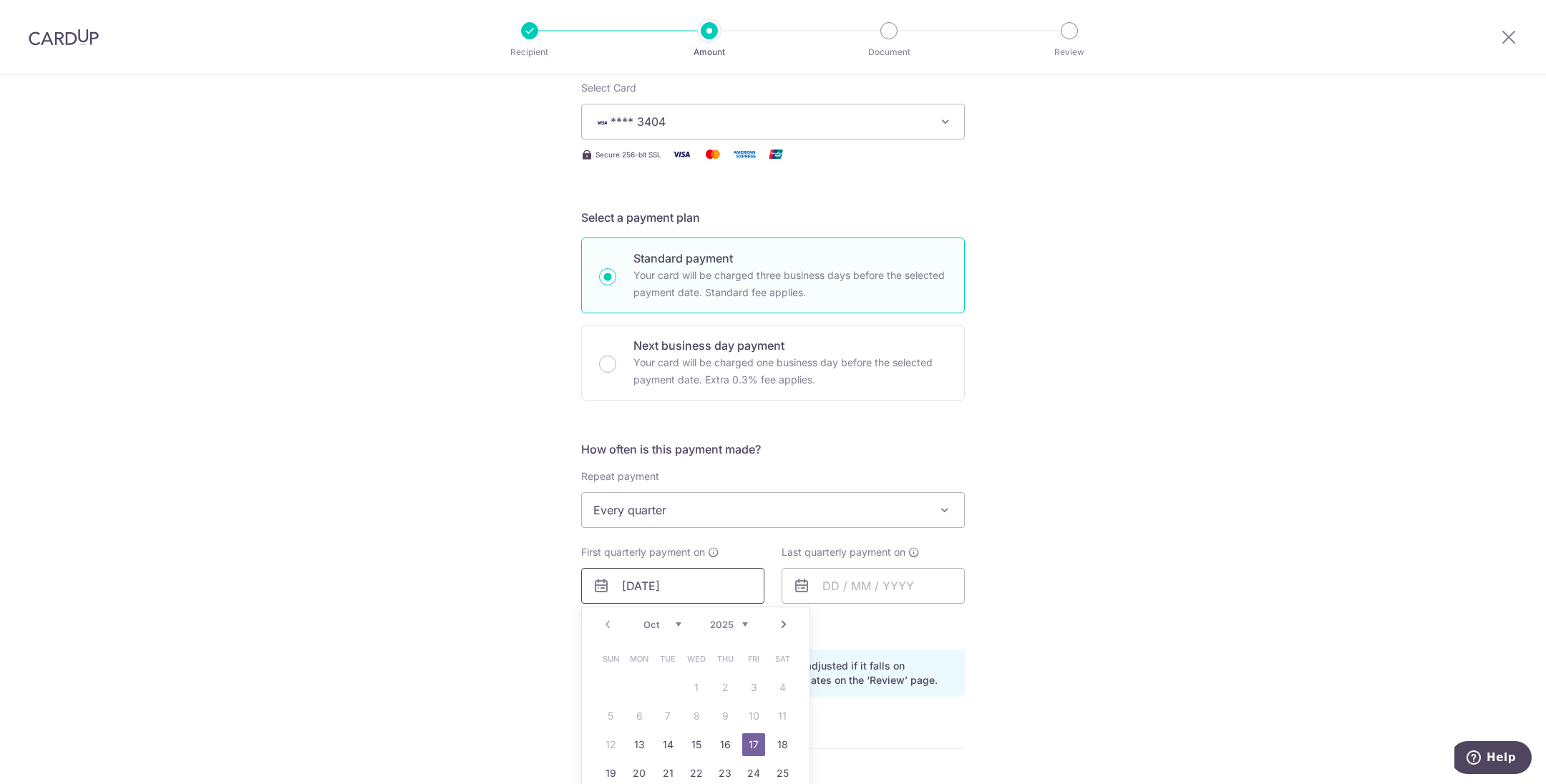
click at [675, 587] on input "[DATE]" at bounding box center [673, 586] width 184 height 36
click at [1147, 576] on div "Tell us more about your payment Enter payment amount SGD 1,277.27 1277.27 Selec…" at bounding box center [773, 613] width 1546 height 1452
click at [935, 584] on input "text" at bounding box center [873, 586] width 184 height 36
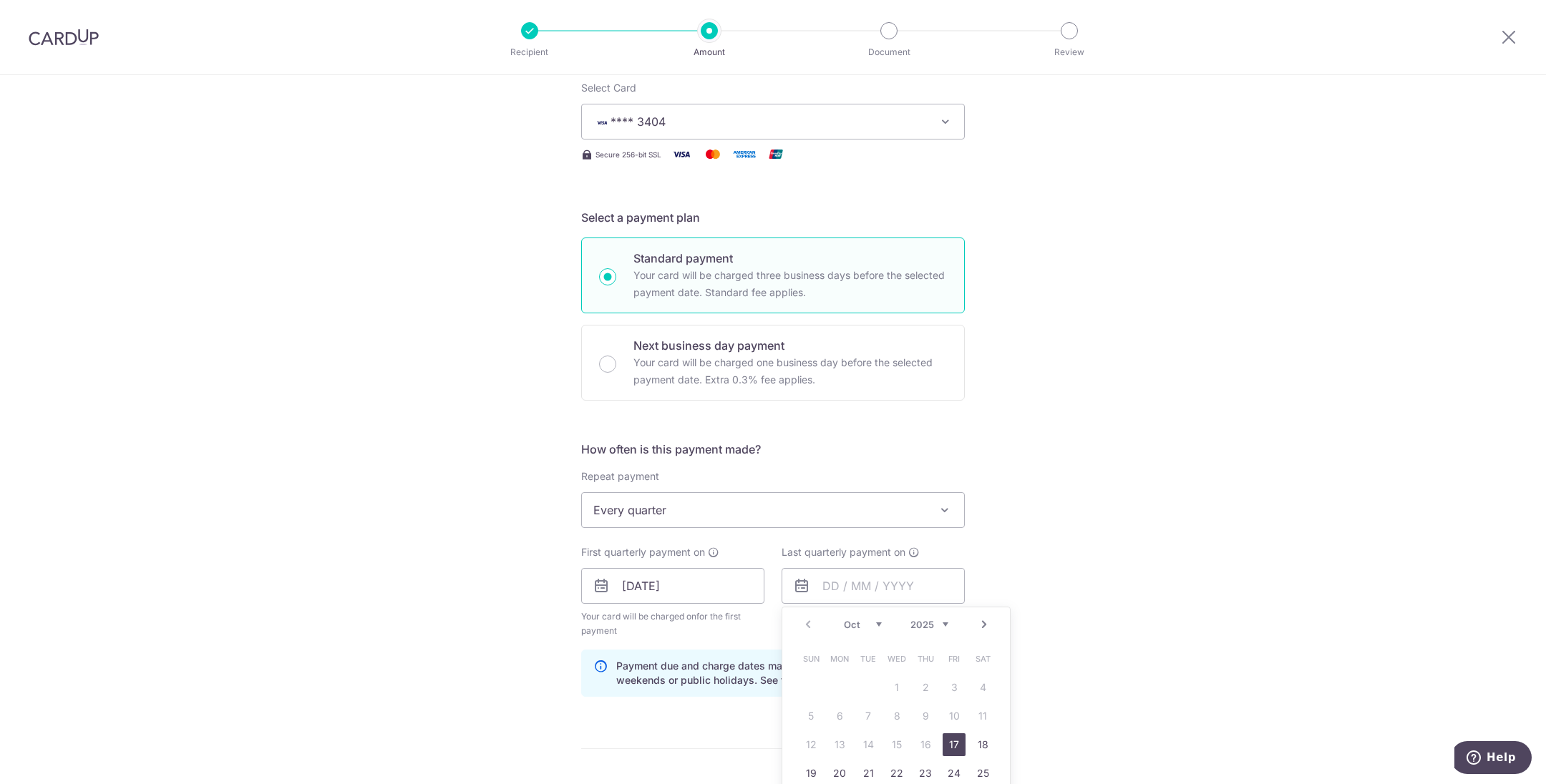
click at [983, 618] on link "Next" at bounding box center [984, 624] width 17 height 17
click at [975, 620] on link "Next" at bounding box center [984, 624] width 17 height 17
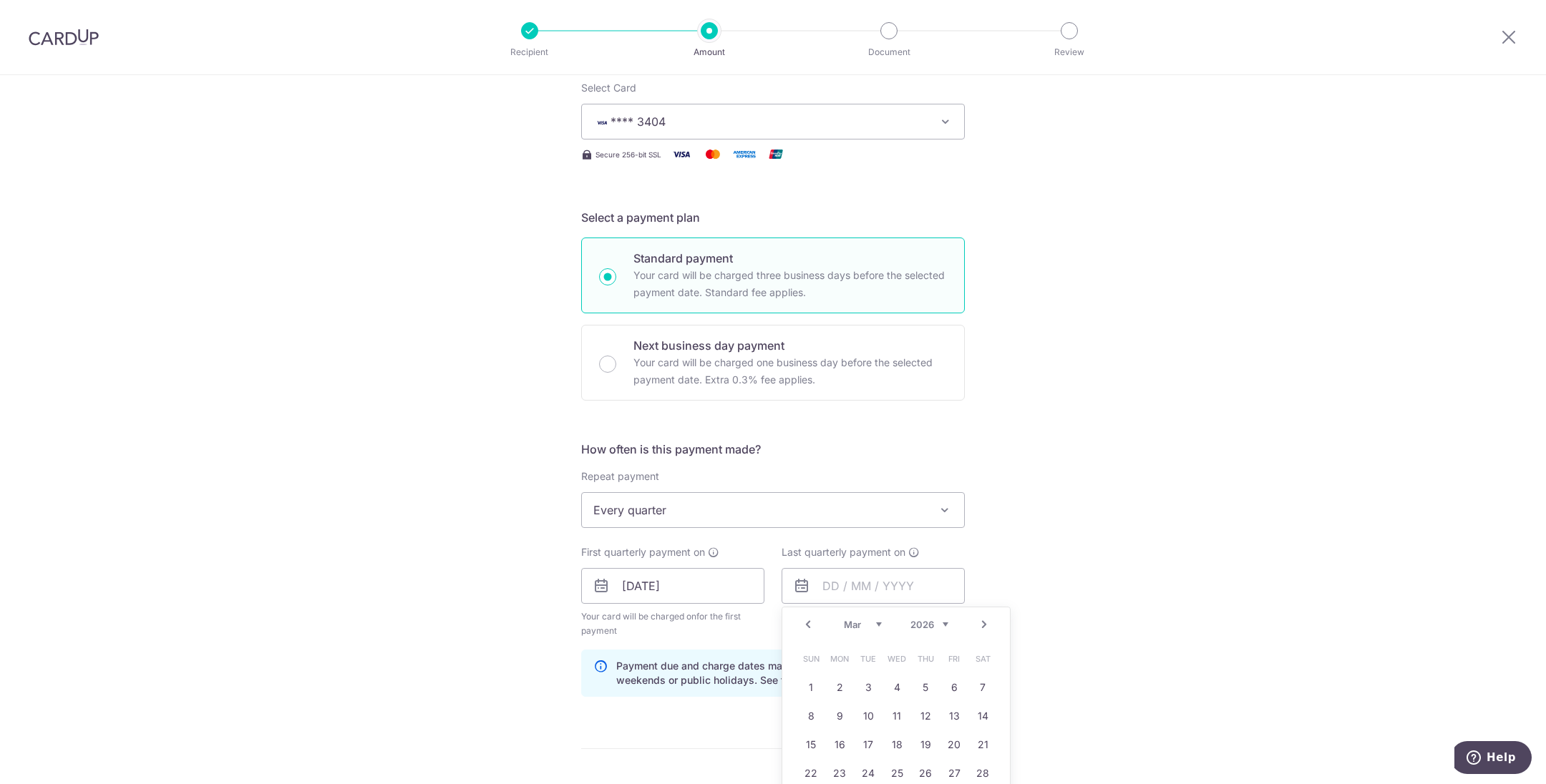
click at [975, 620] on link "Next" at bounding box center [984, 624] width 17 height 17
click at [942, 749] on link "17" at bounding box center [954, 745] width 23 height 23
type input "17/04/2026"
click at [1056, 561] on div "Tell us more about your payment Enter payment amount SGD 1,277.27 1277.27 Selec…" at bounding box center [773, 613] width 1546 height 1452
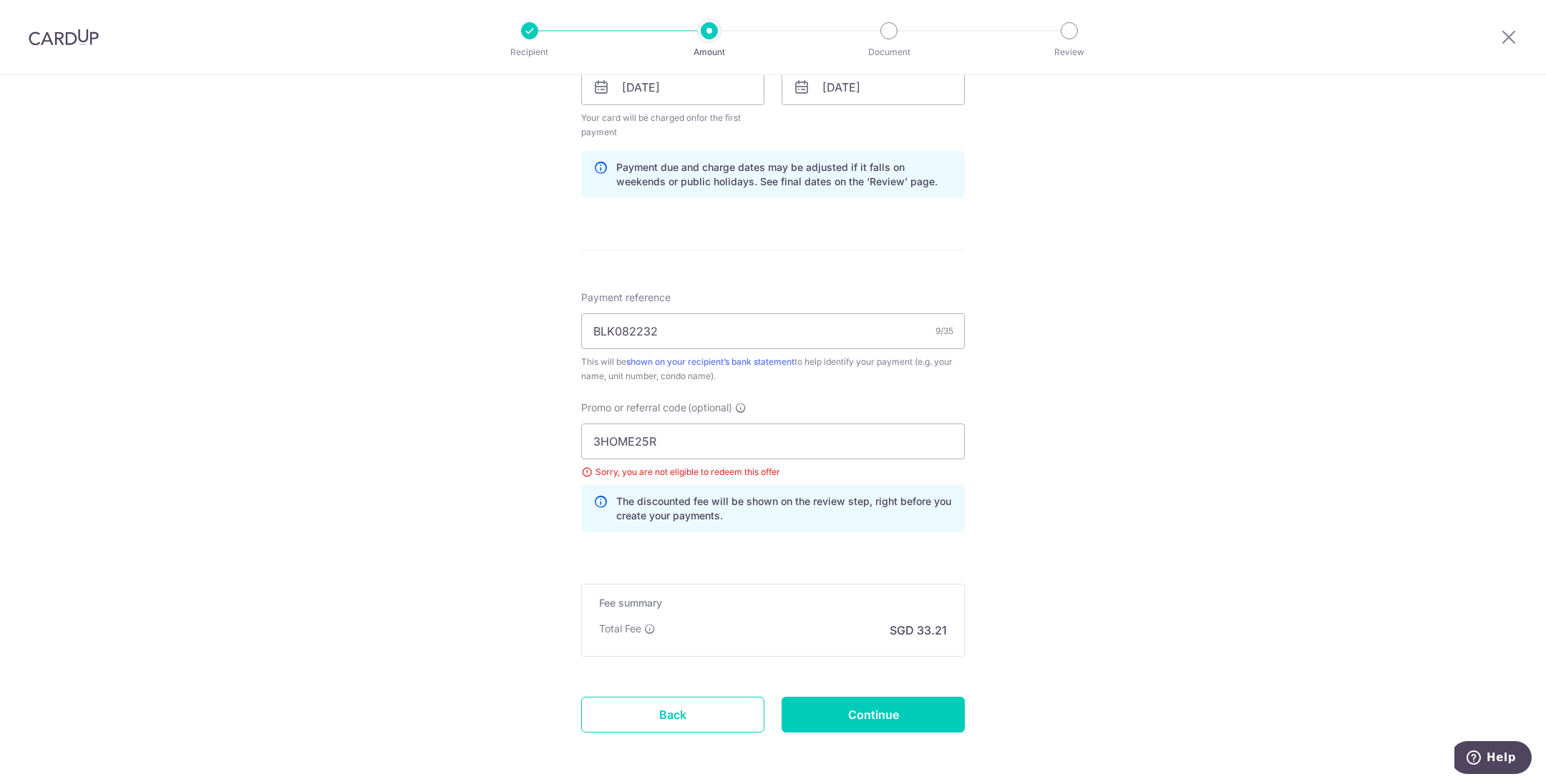
scroll to position [725, 0]
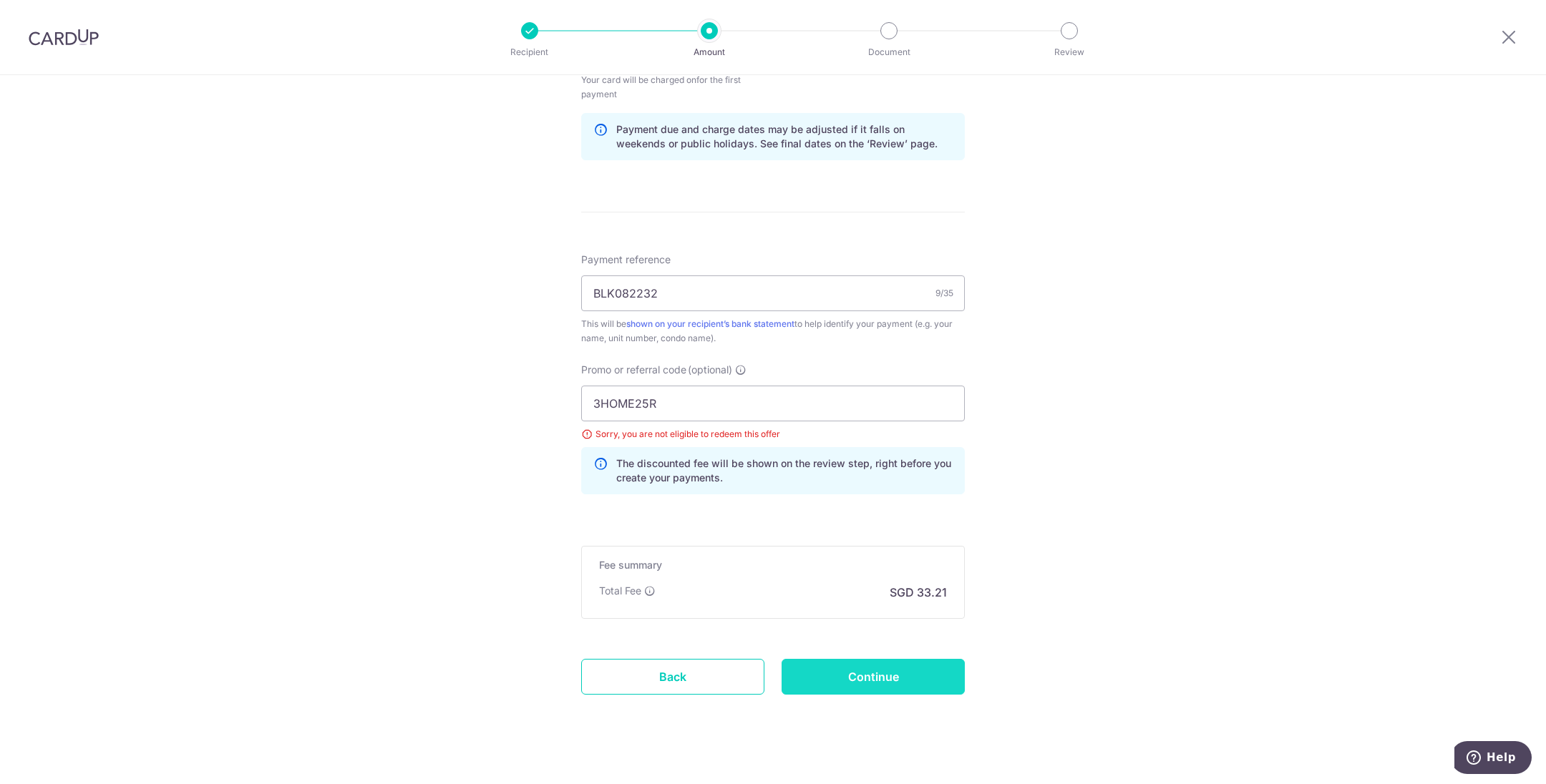
click at [925, 677] on input "Continue" at bounding box center [873, 676] width 184 height 36
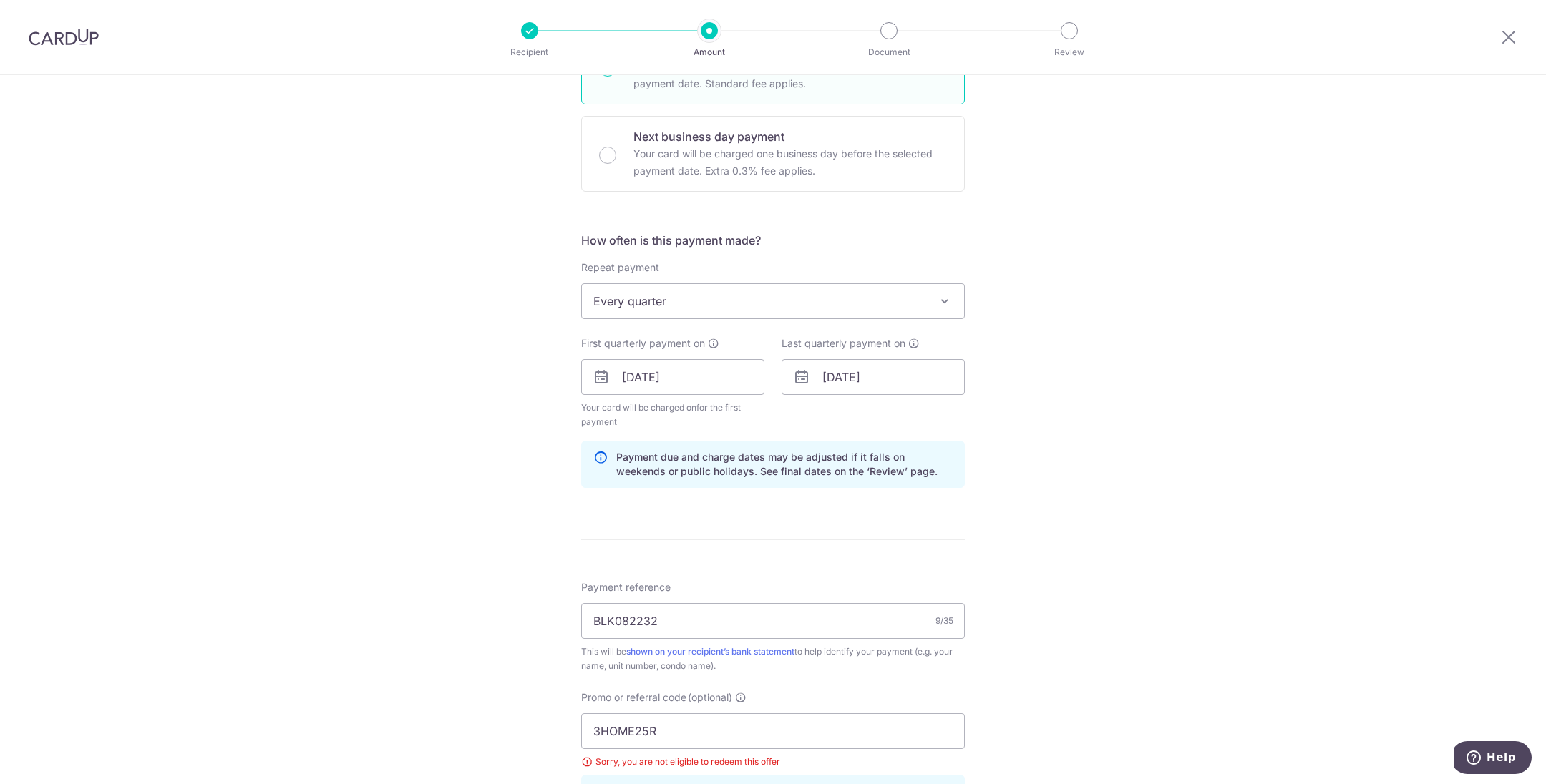
scroll to position [296, 0]
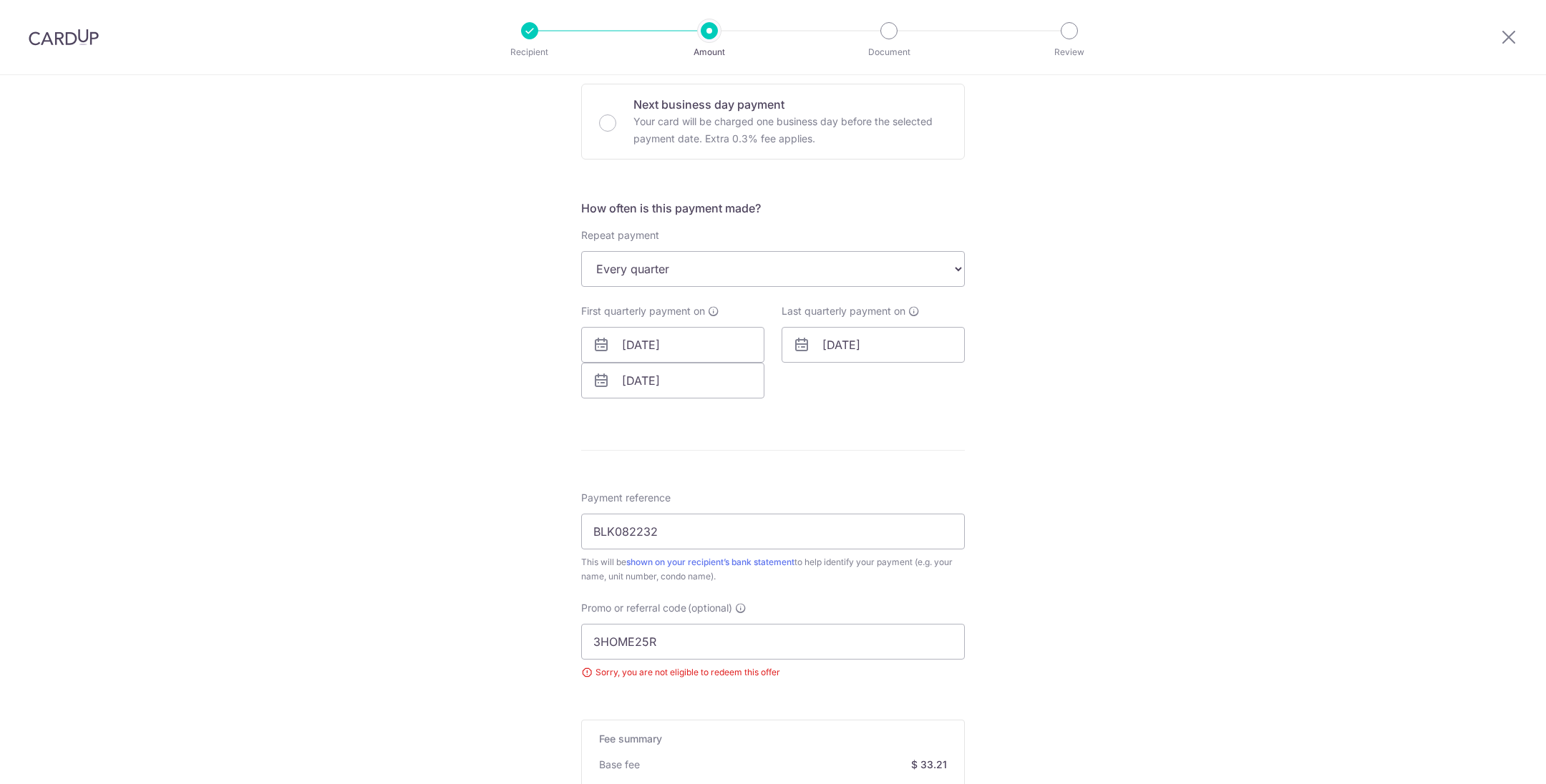
scroll to position [644, 0]
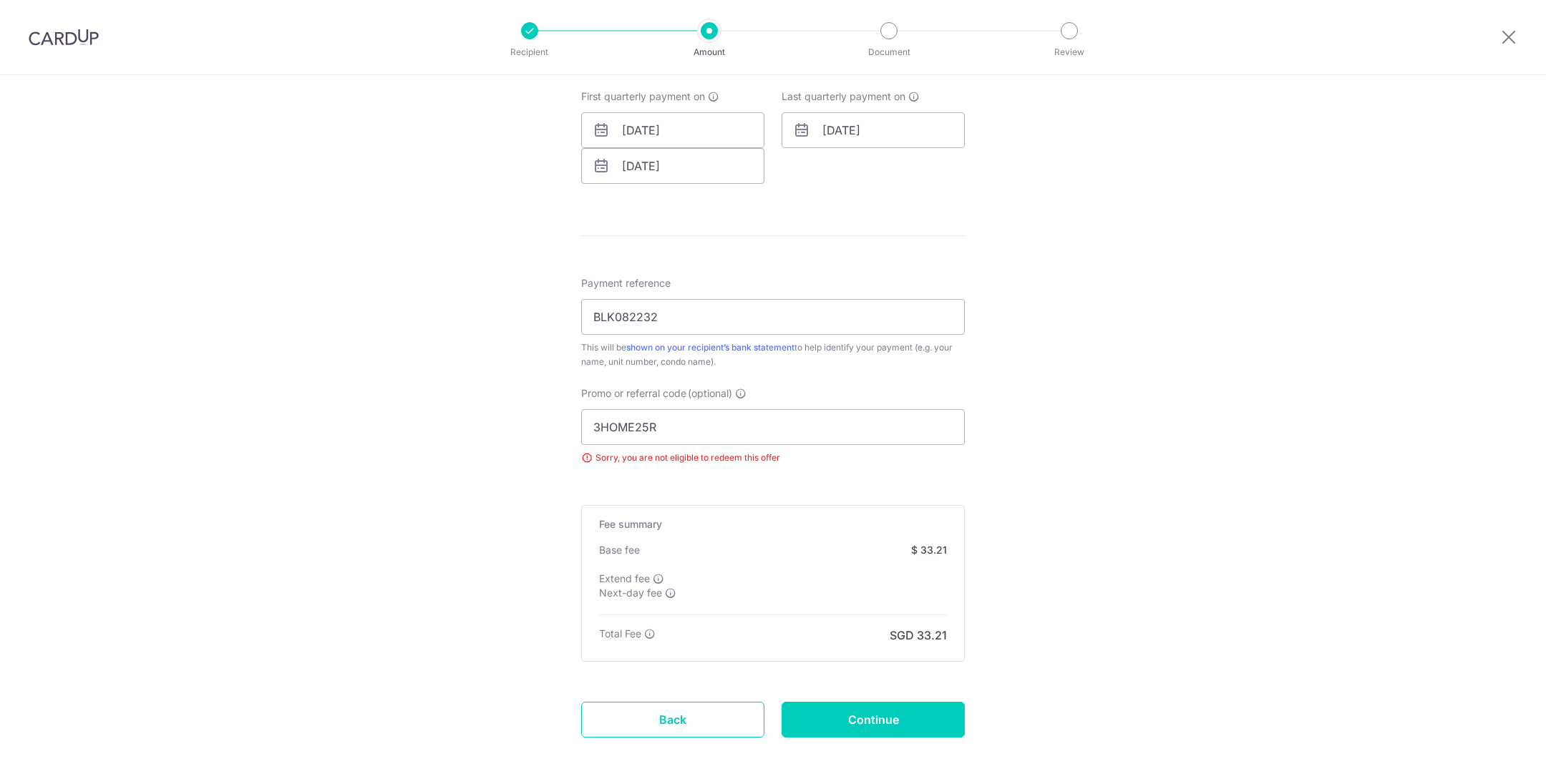
type input "1,277.27"
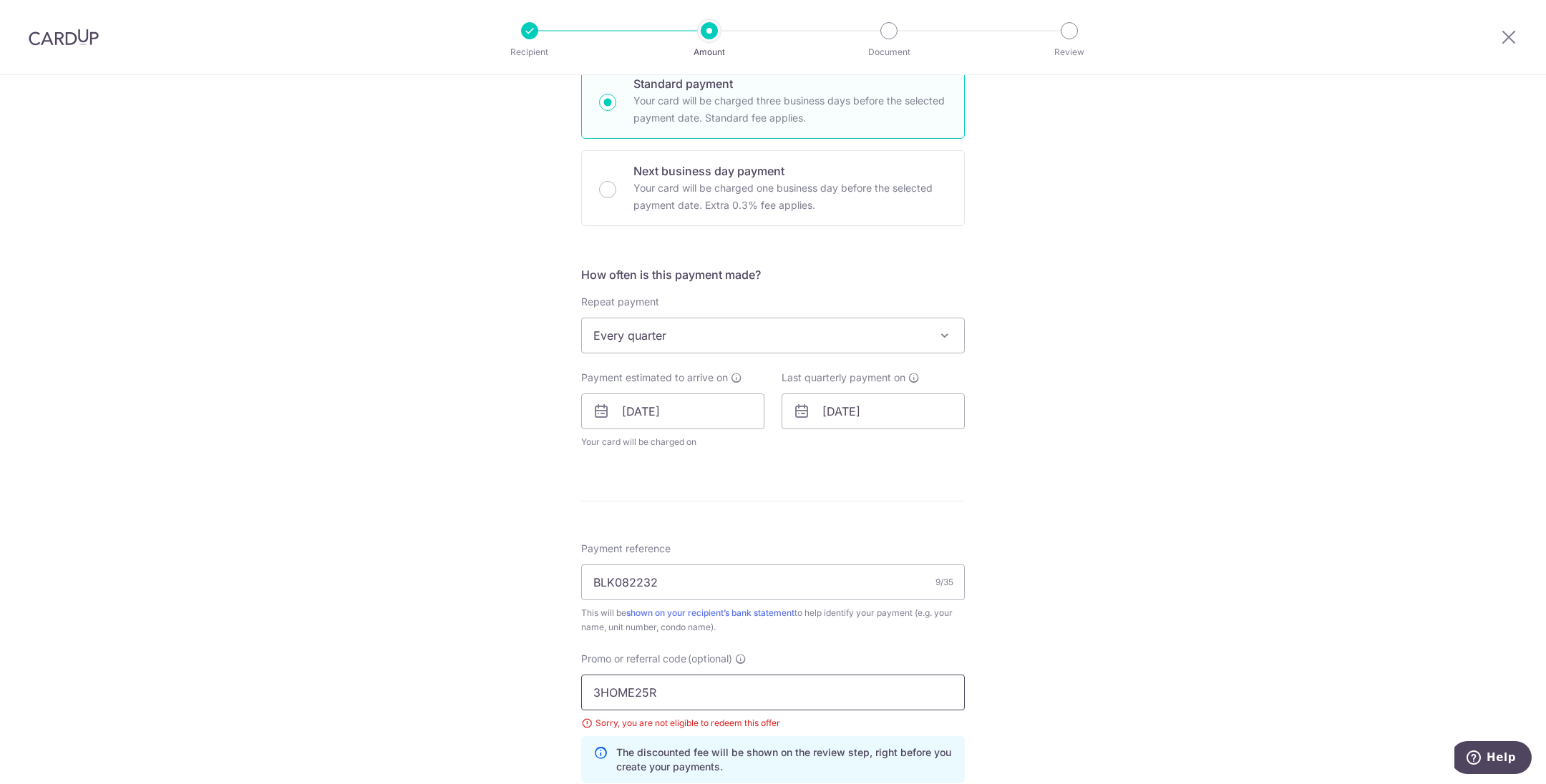
scroll to position [345, 0]
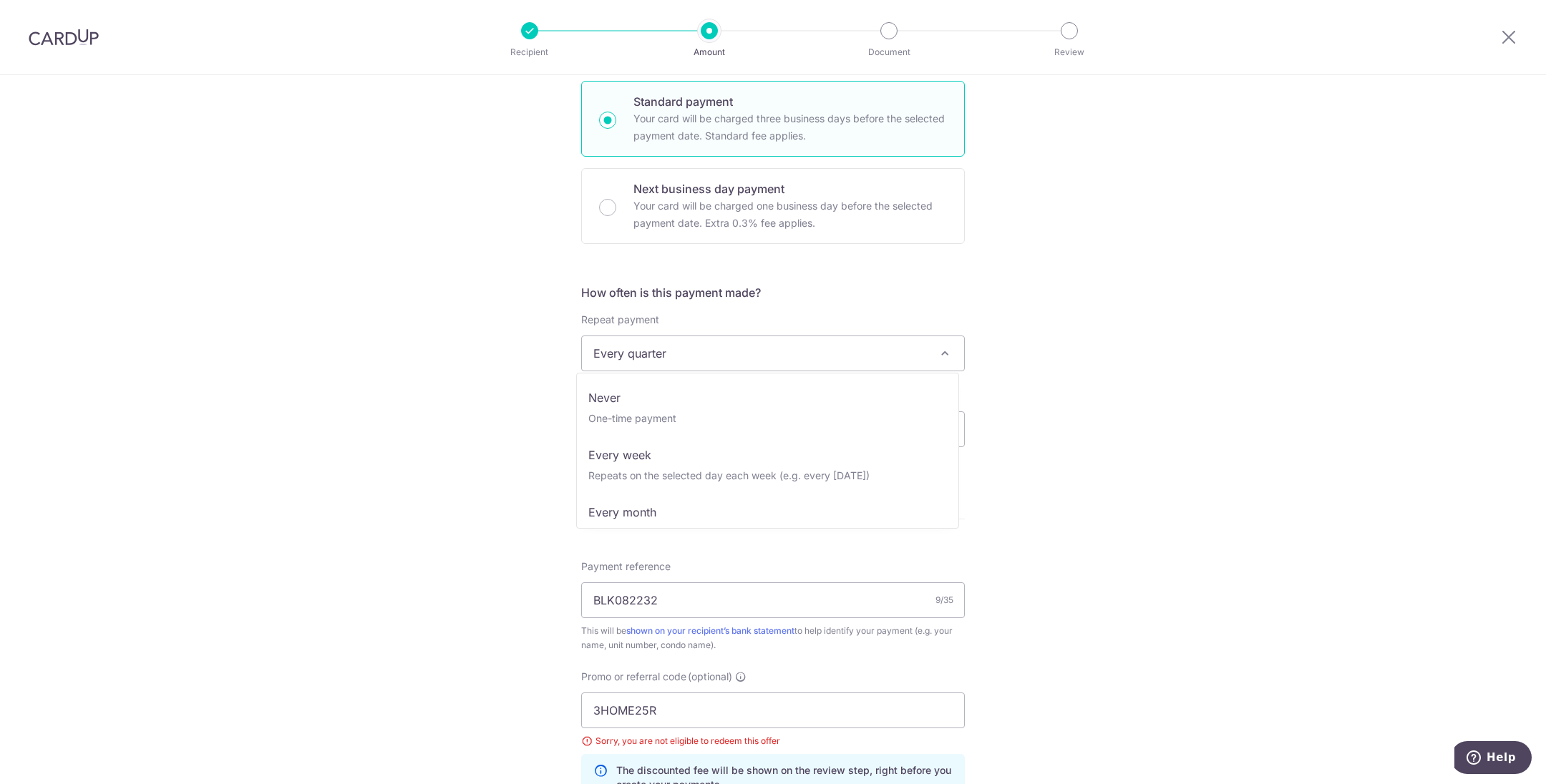
click at [706, 361] on span "Every quarter" at bounding box center [773, 353] width 382 height 35
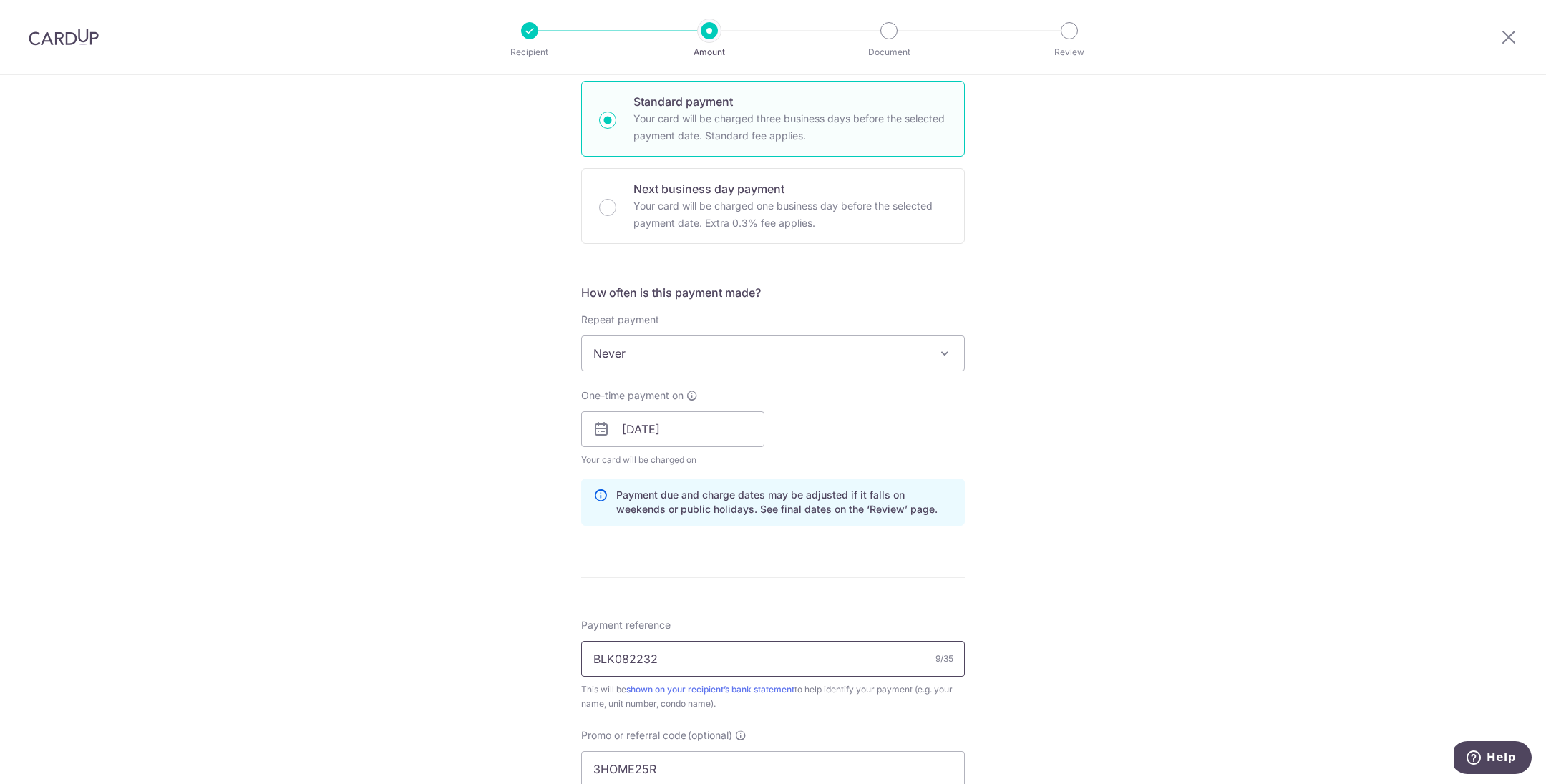
drag, startPoint x: 684, startPoint y: 653, endPoint x: 543, endPoint y: 647, distance: 141.1
click at [543, 647] on div "Tell us more about your payment Enter payment amount SGD 1,277.27 1277.27 Selec…" at bounding box center [773, 449] width 1546 height 1437
type input "OCBC18"
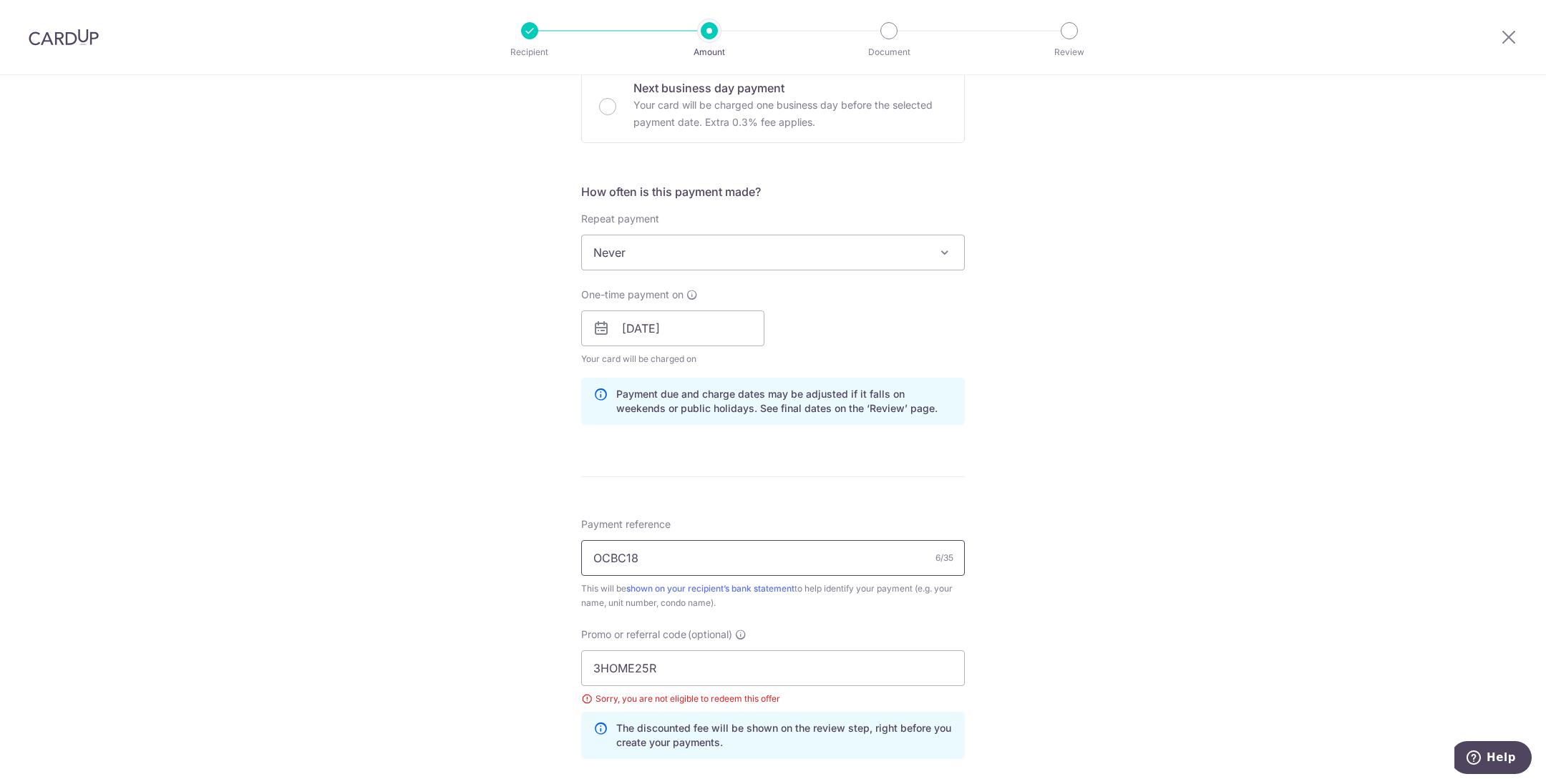
scroll to position [667, 0]
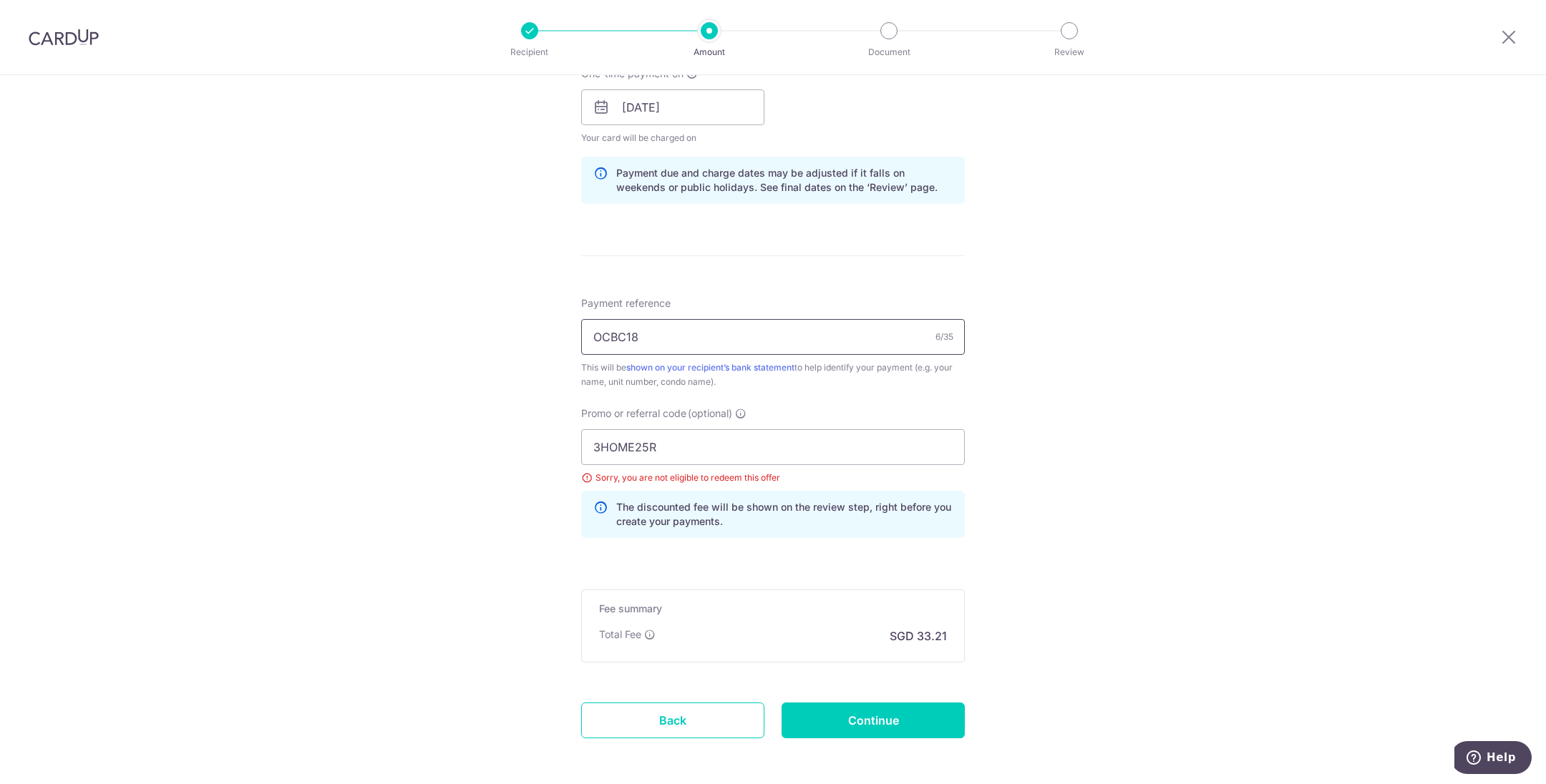
drag, startPoint x: 687, startPoint y: 342, endPoint x: 502, endPoint y: 329, distance: 185.5
click at [500, 329] on div "Tell us more about your payment Enter payment amount SGD 1,277.27 1277.27 Selec…" at bounding box center [773, 127] width 1546 height 1437
type input "BLK082232"
drag, startPoint x: 707, startPoint y: 439, endPoint x: 508, endPoint y: 440, distance: 199.0
click at [508, 440] on div "Tell us more about your payment Enter payment amount SGD 1,277.27 1277.27 Selec…" at bounding box center [773, 127] width 1546 height 1437
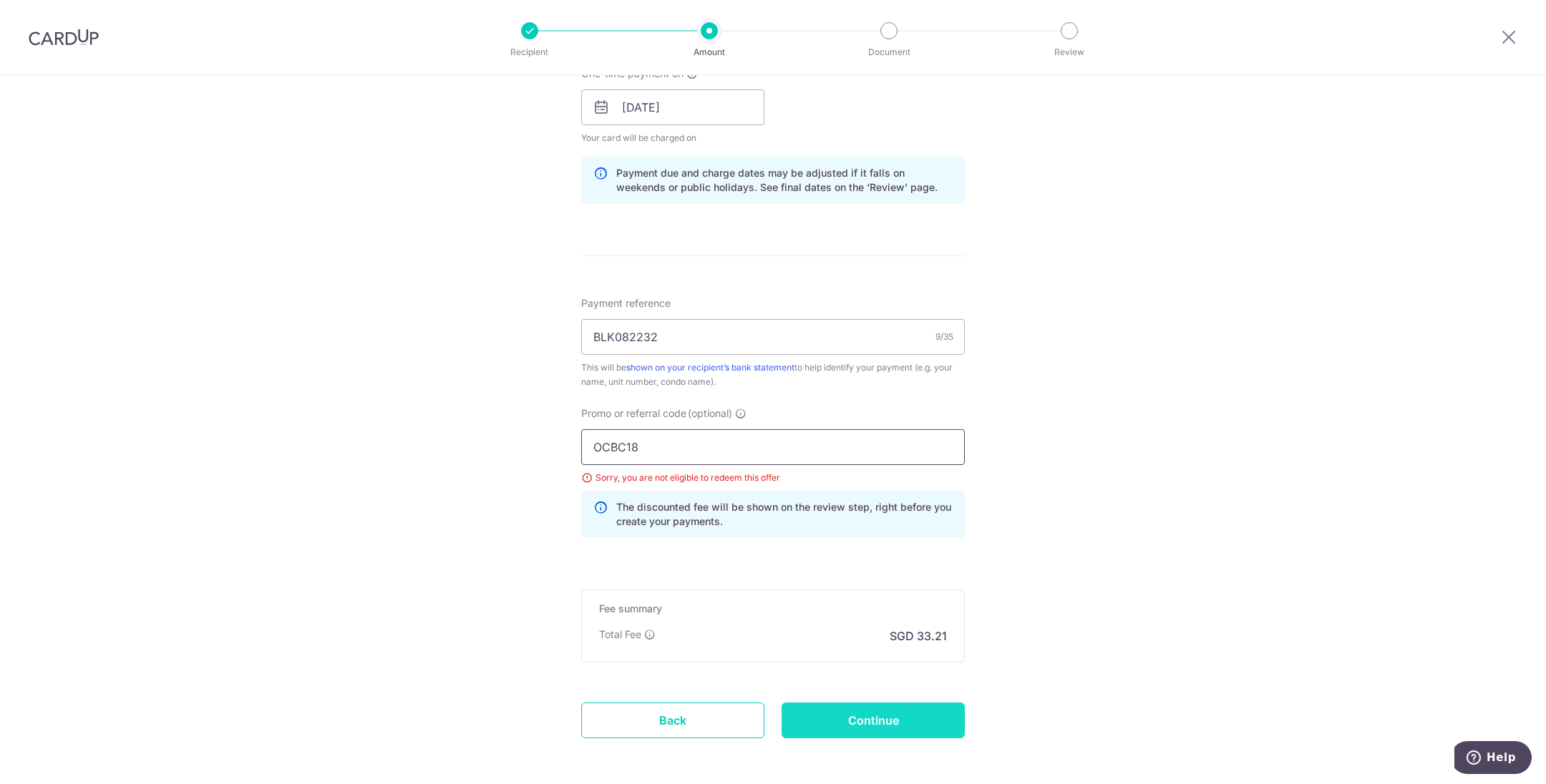
type input "OCBC18"
click at [902, 704] on input "Continue" at bounding box center [873, 720] width 184 height 36
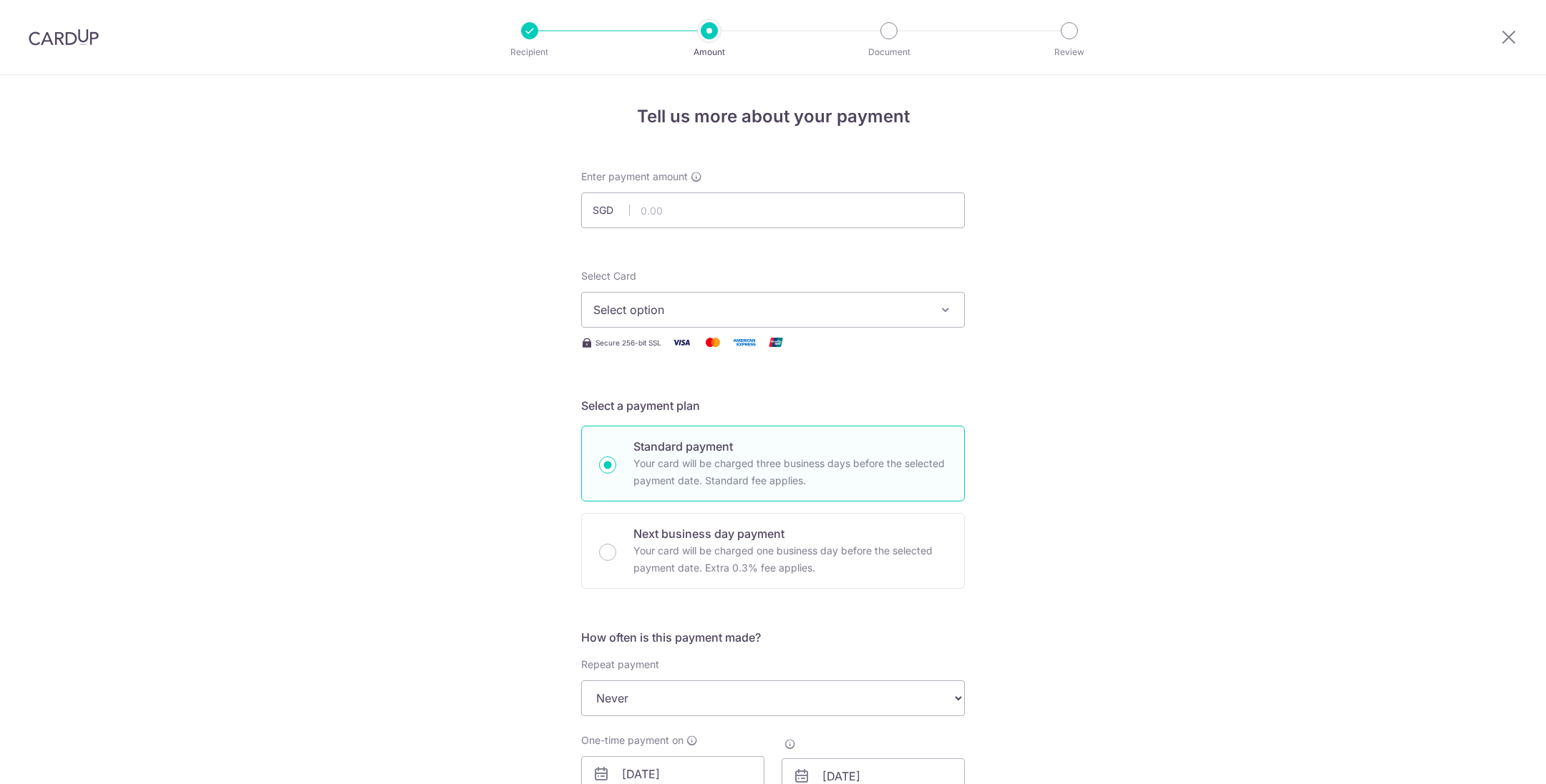
type input "1,277.27"
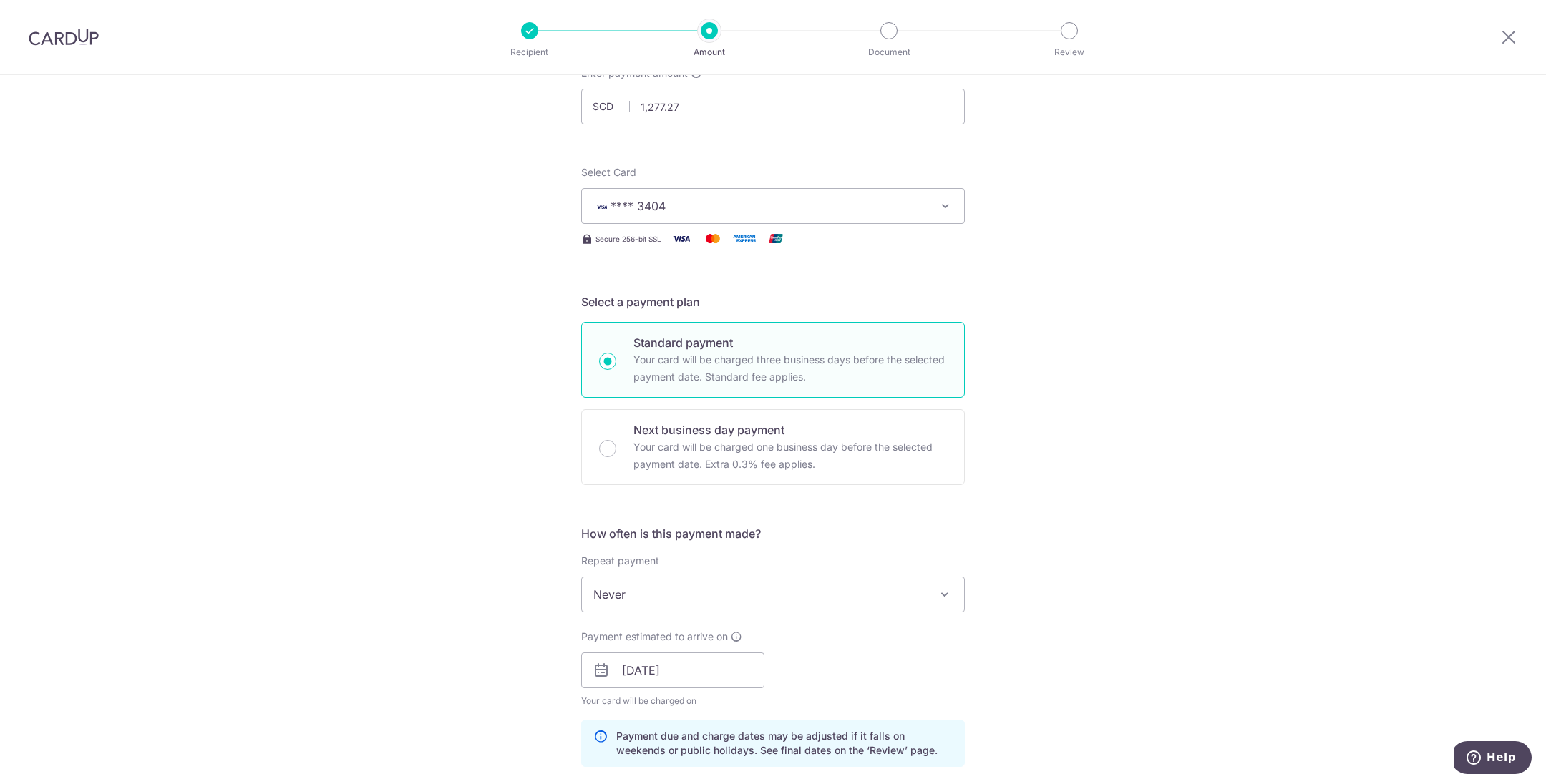
scroll to position [215, 0]
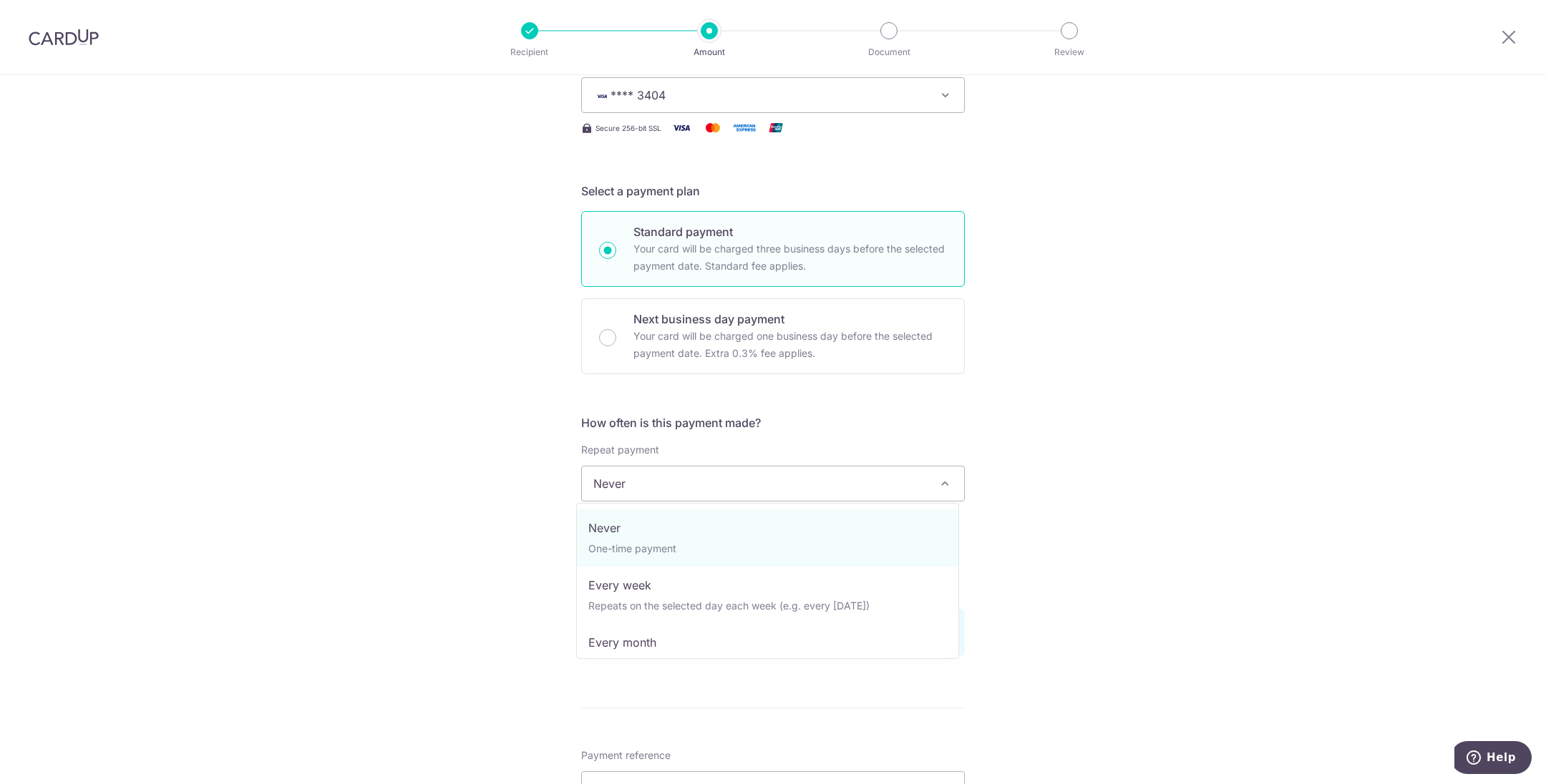
click at [723, 485] on span "Never" at bounding box center [773, 484] width 382 height 35
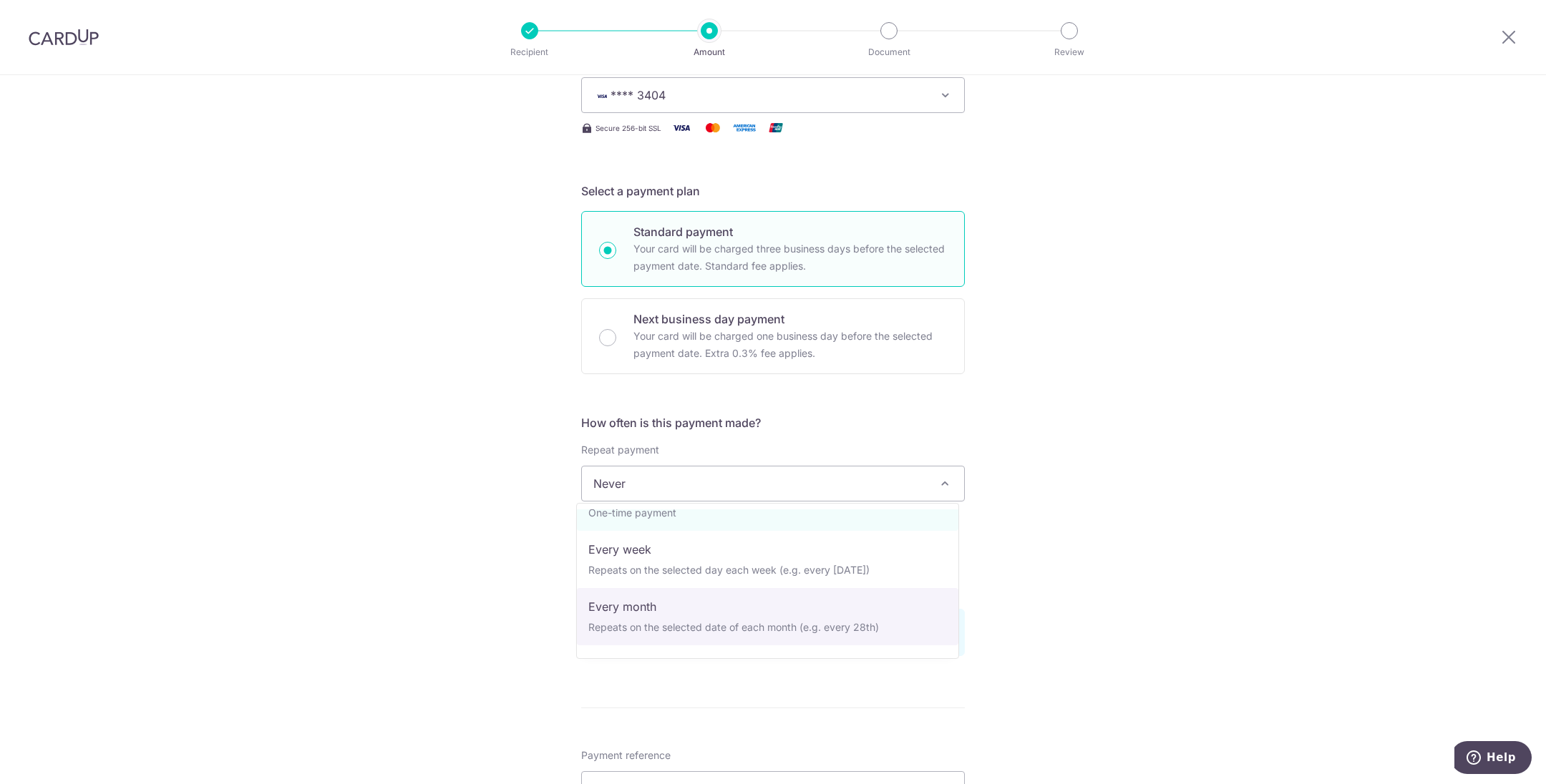
scroll to position [142, 0]
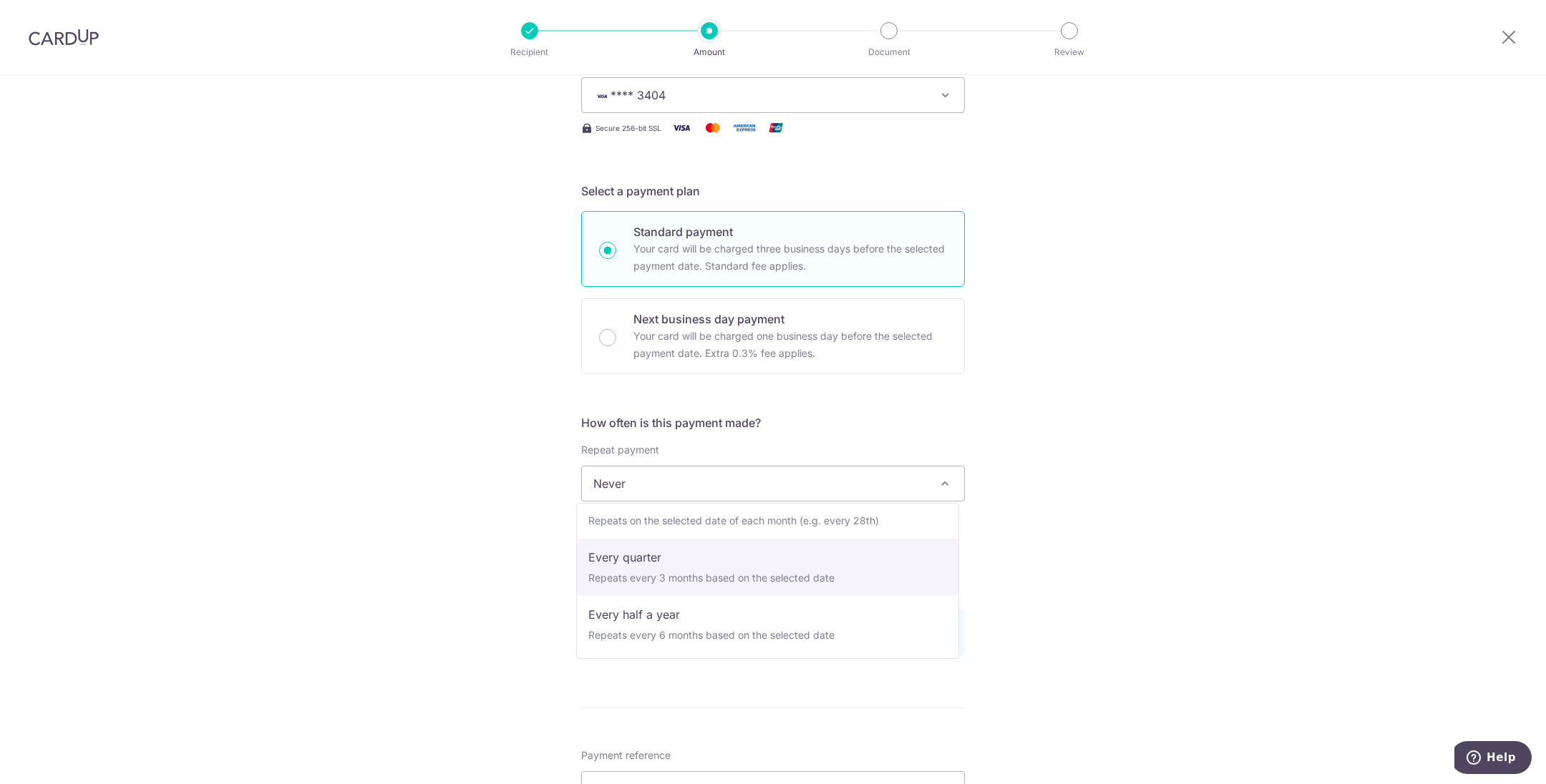
select select "4"
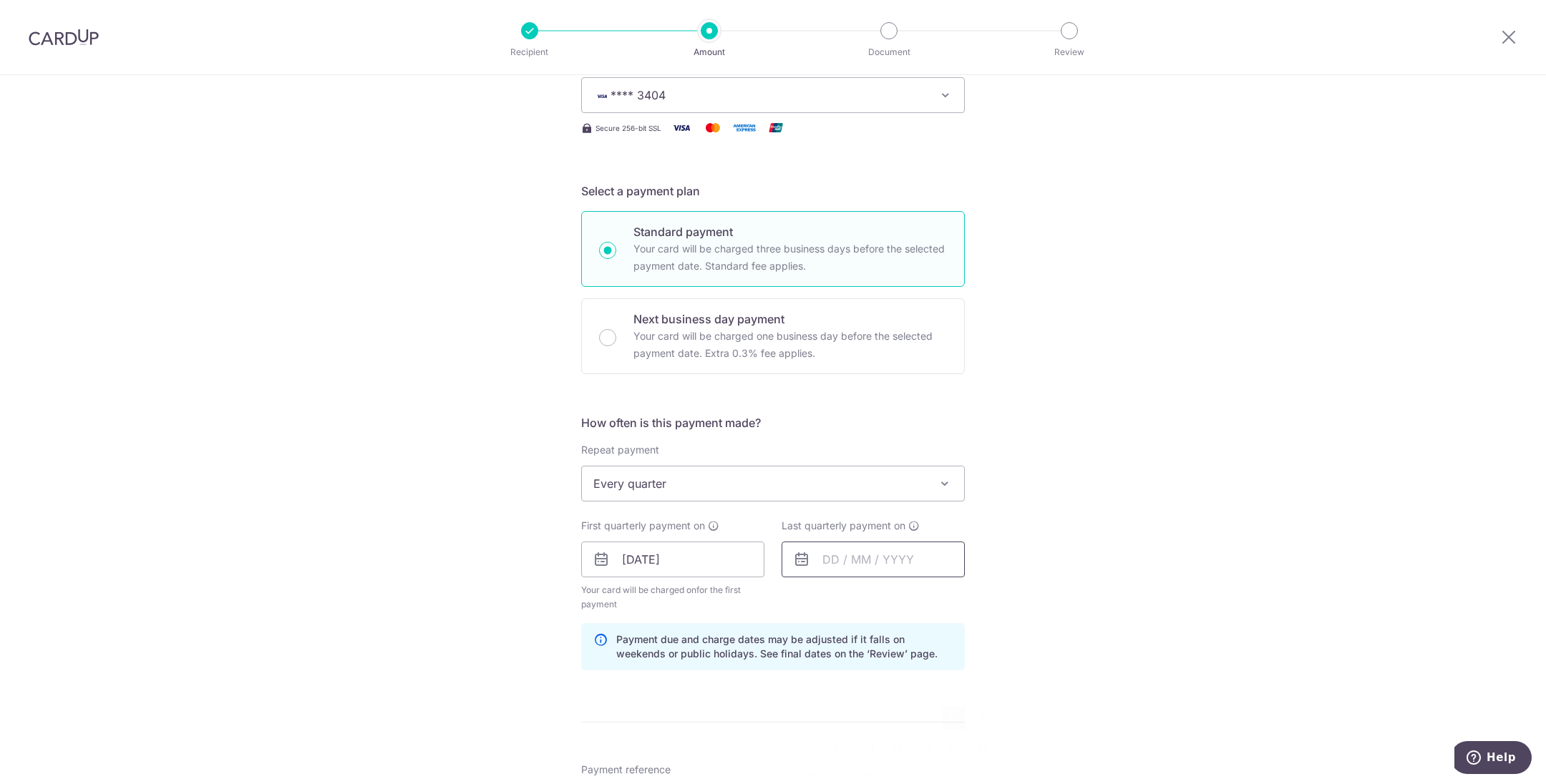
click at [819, 571] on input "text" at bounding box center [873, 559] width 184 height 36
click at [977, 594] on link "Next" at bounding box center [984, 598] width 17 height 17
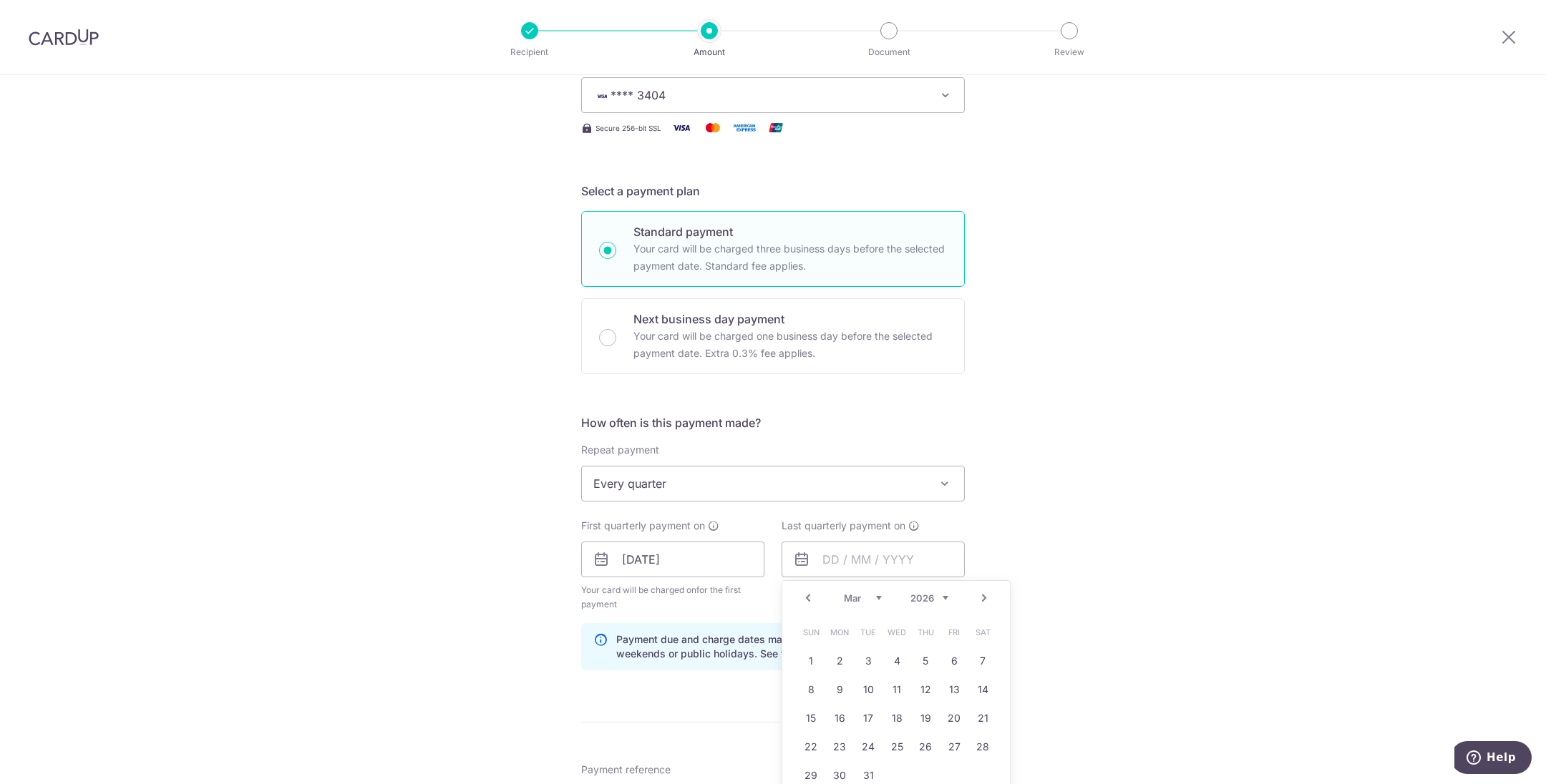
click at [977, 596] on link "Next" at bounding box center [984, 598] width 17 height 17
click at [899, 661] on link "1" at bounding box center [897, 661] width 23 height 23
type input "01/04/2026"
click at [1049, 586] on div "Tell us more about your payment Enter payment amount SGD 1,277.27 1277.27 Selec…" at bounding box center [773, 586] width 1546 height 1452
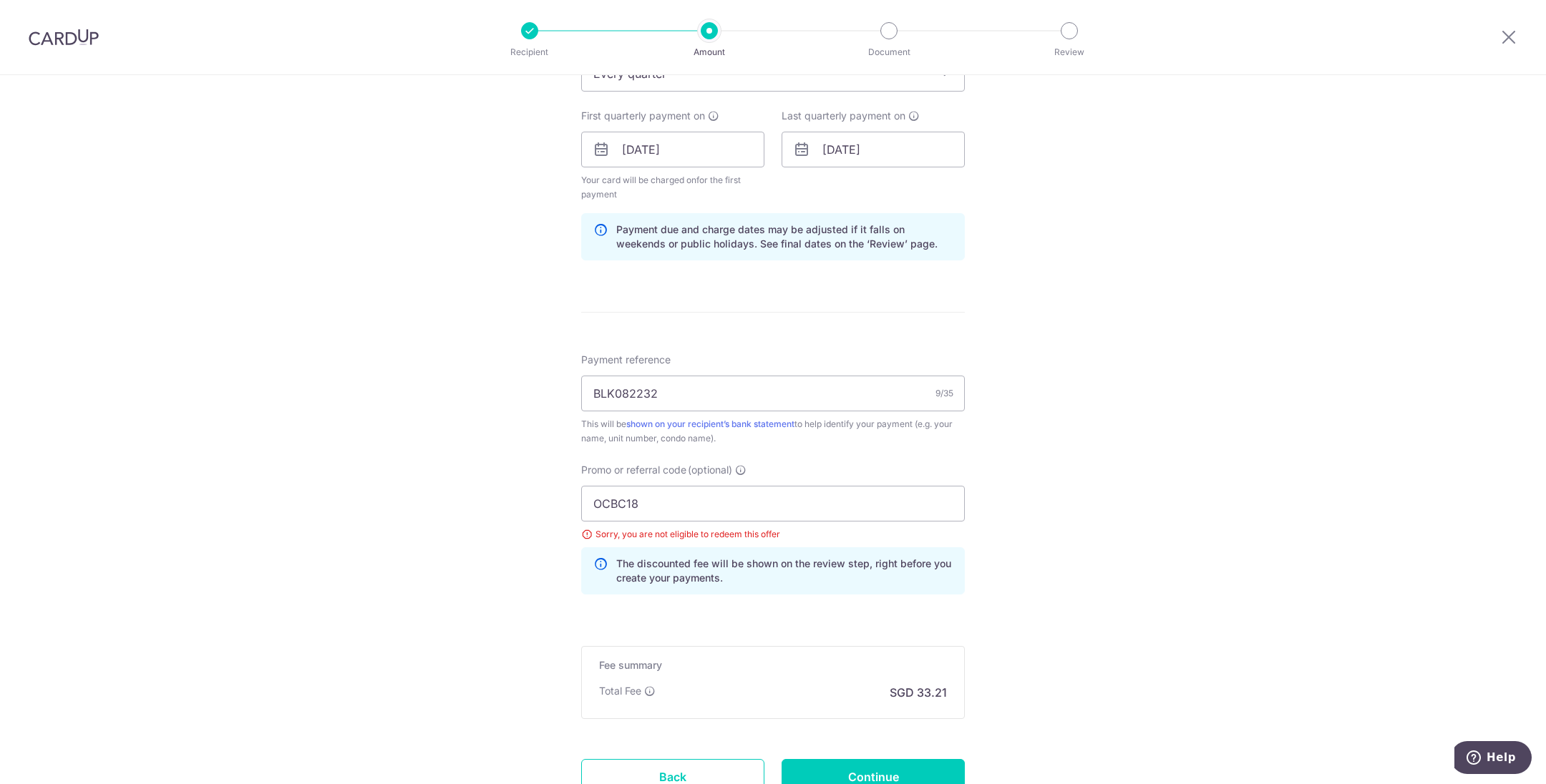
scroll to position [644, 0]
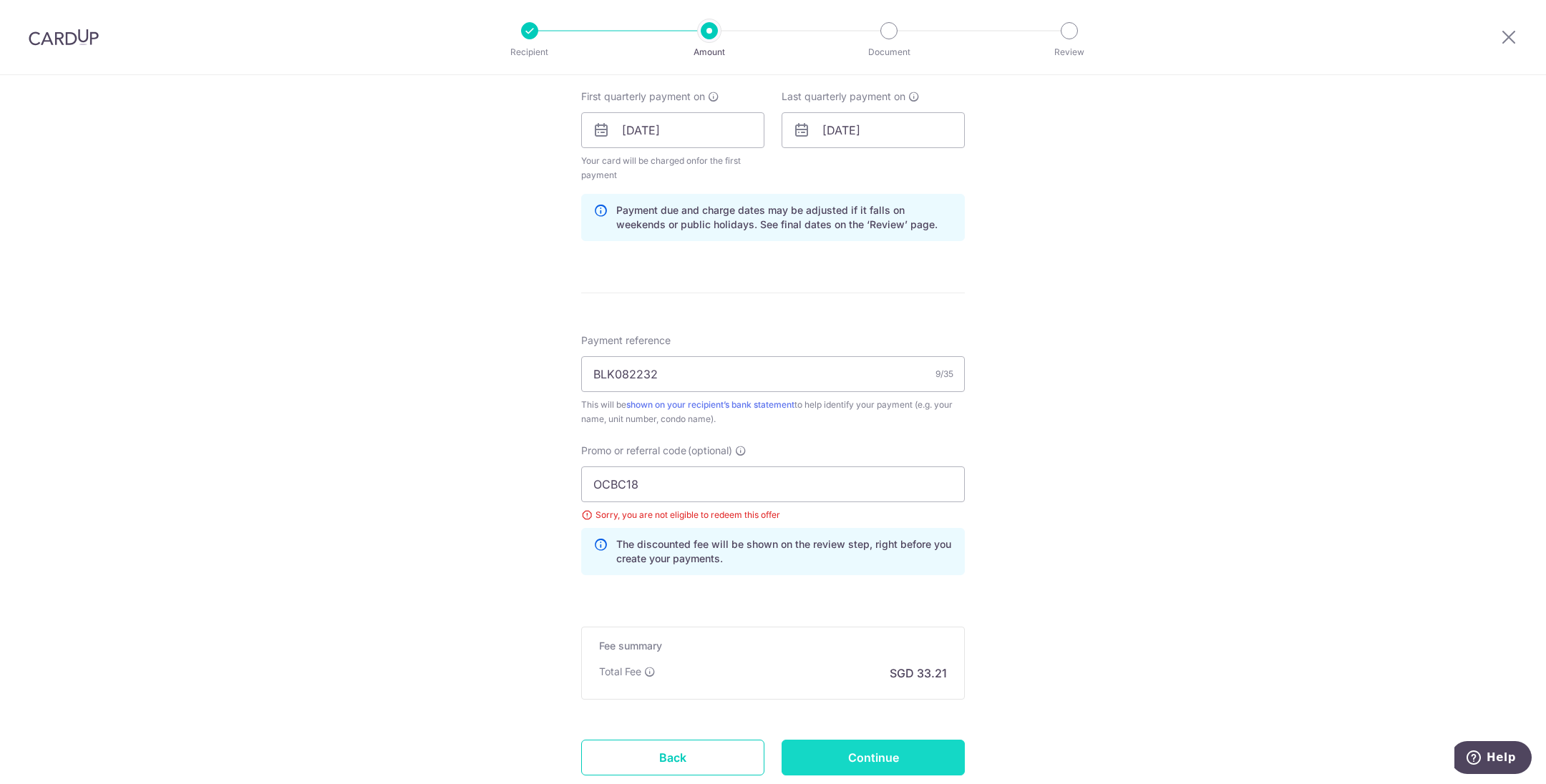
click at [916, 761] on input "Continue" at bounding box center [873, 758] width 184 height 36
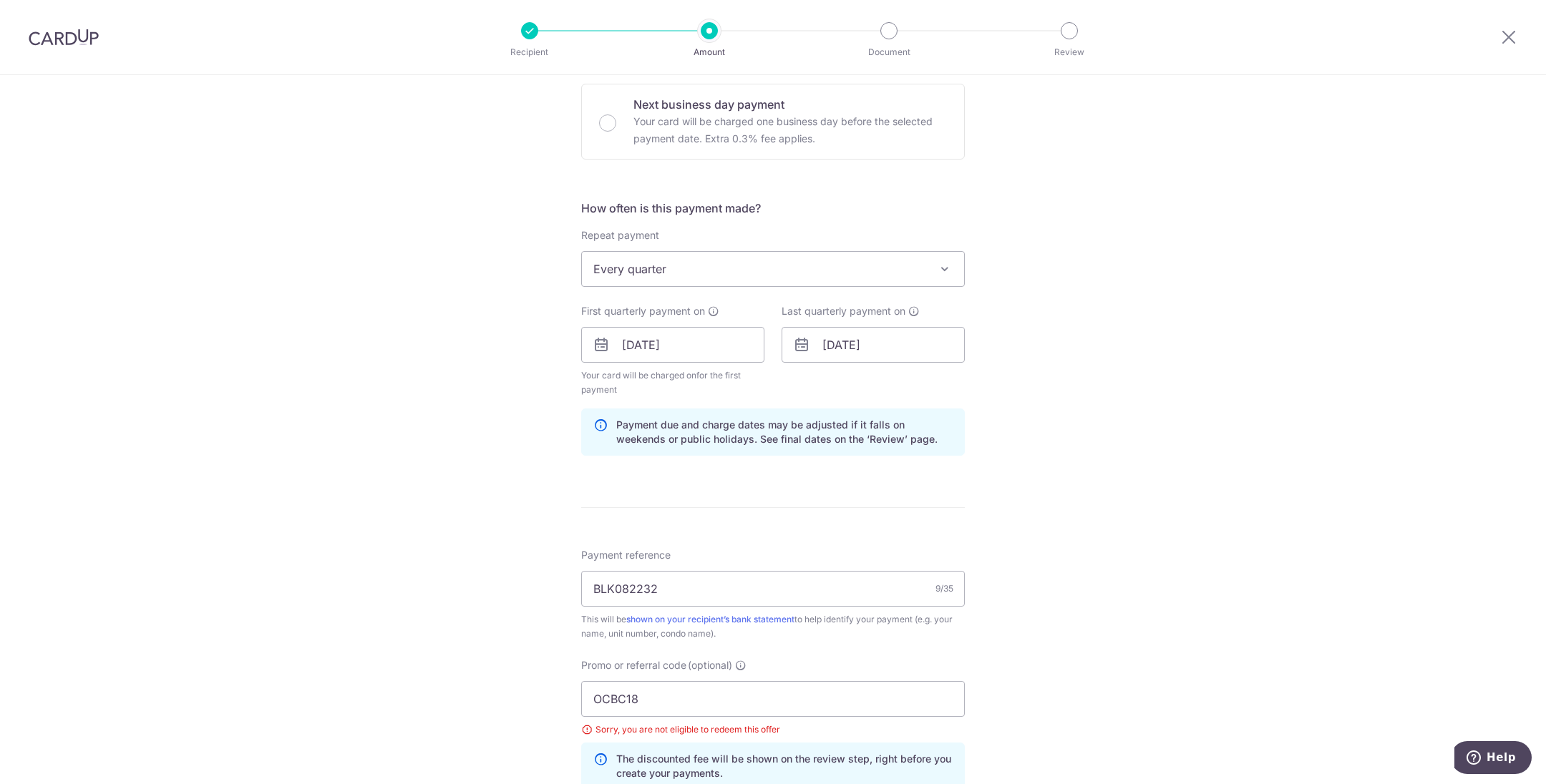
scroll to position [429, 0]
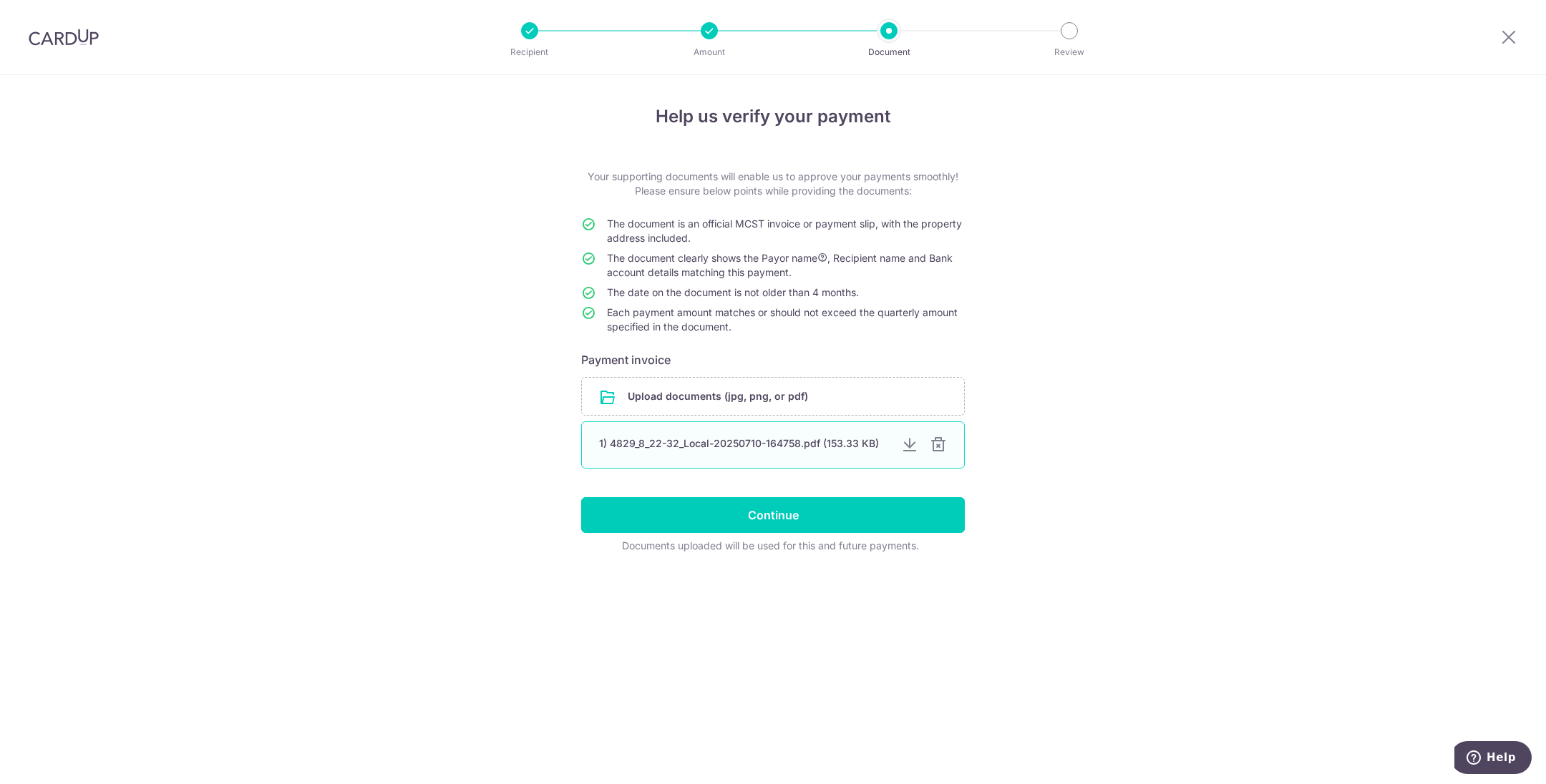
click at [908, 439] on div at bounding box center [909, 445] width 17 height 17
click at [936, 447] on div at bounding box center [939, 445] width 17 height 17
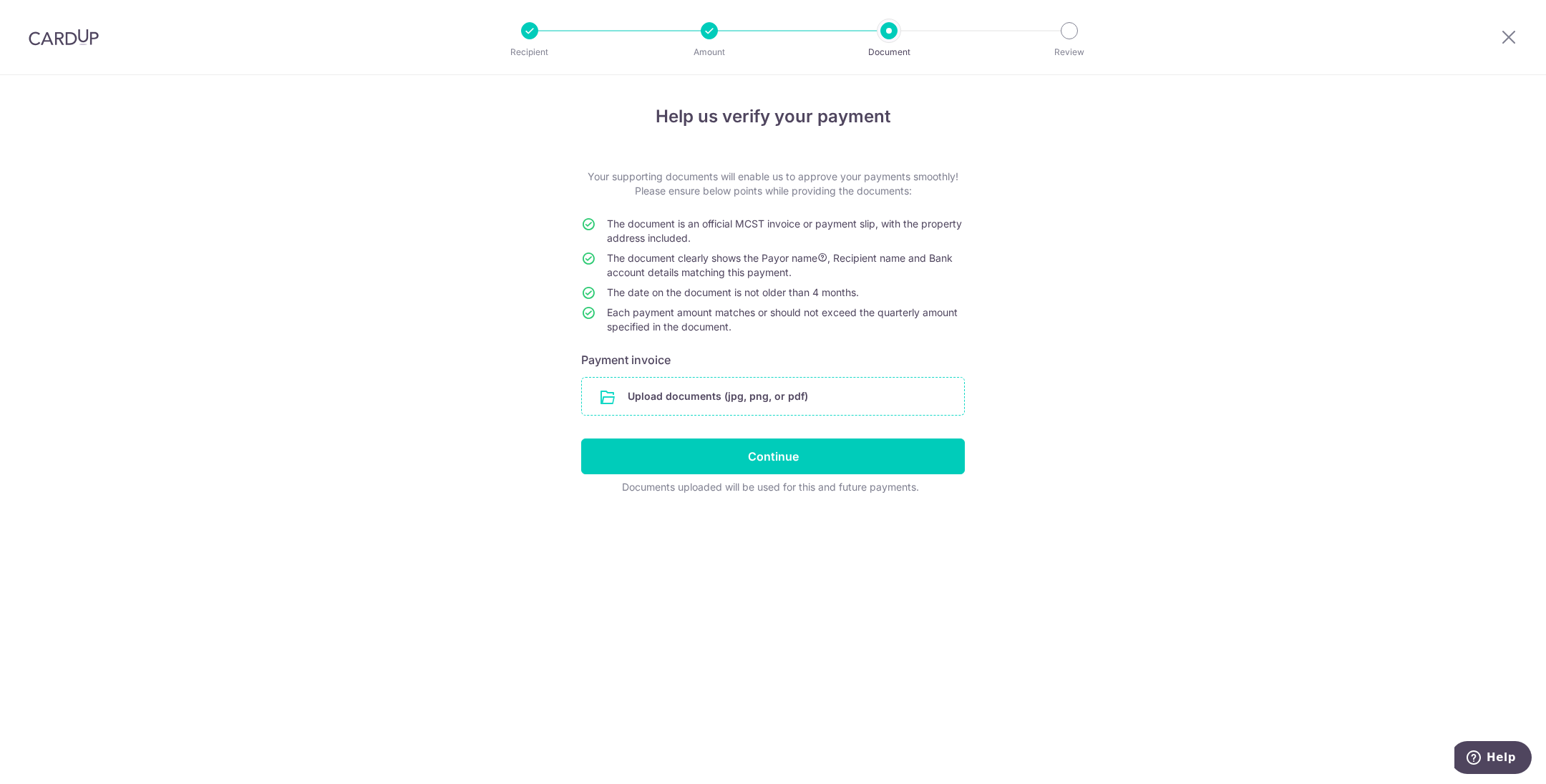
click at [872, 393] on input "file" at bounding box center [773, 396] width 382 height 37
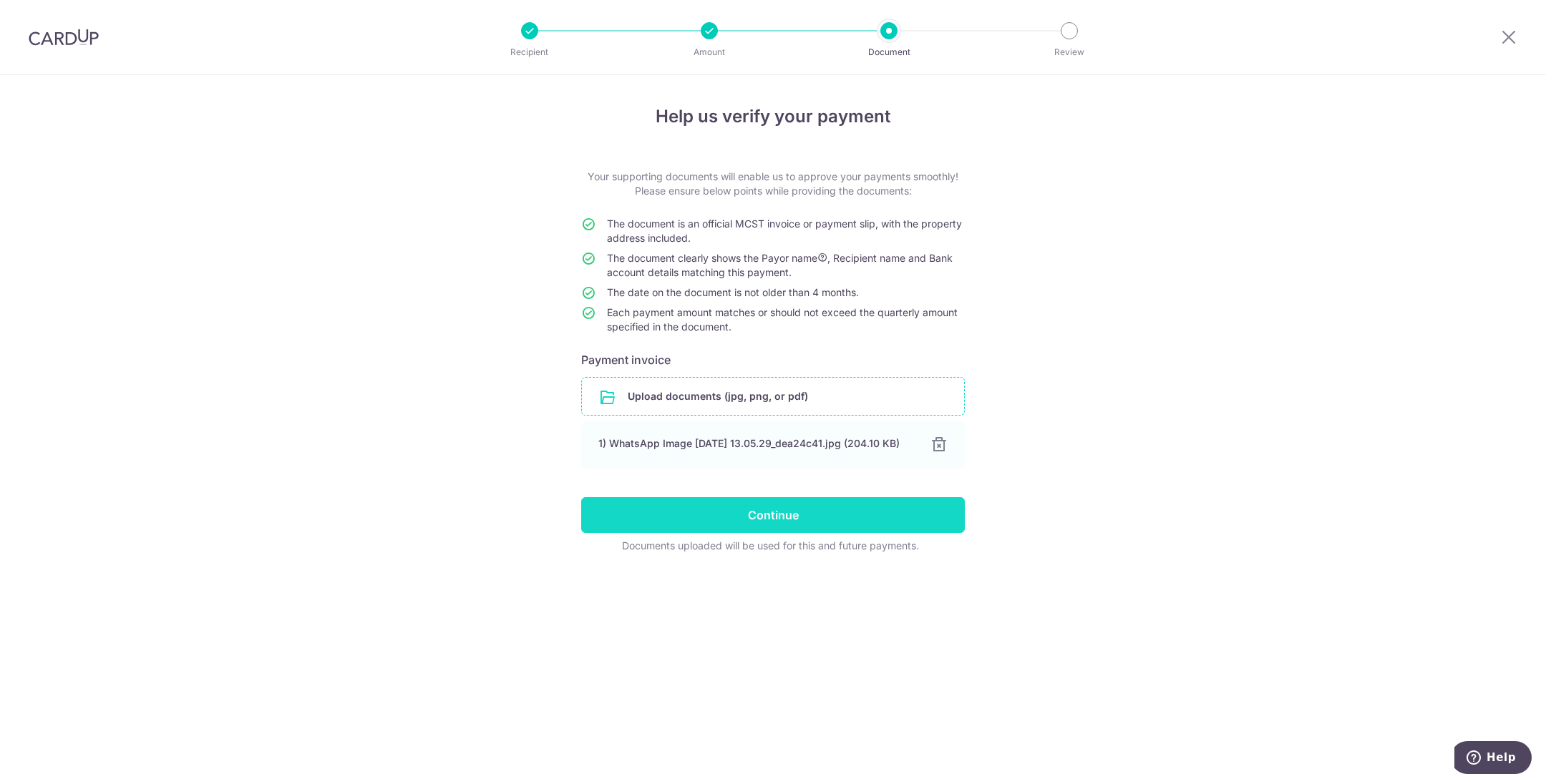
click at [925, 531] on input "Continue" at bounding box center [773, 515] width 384 height 36
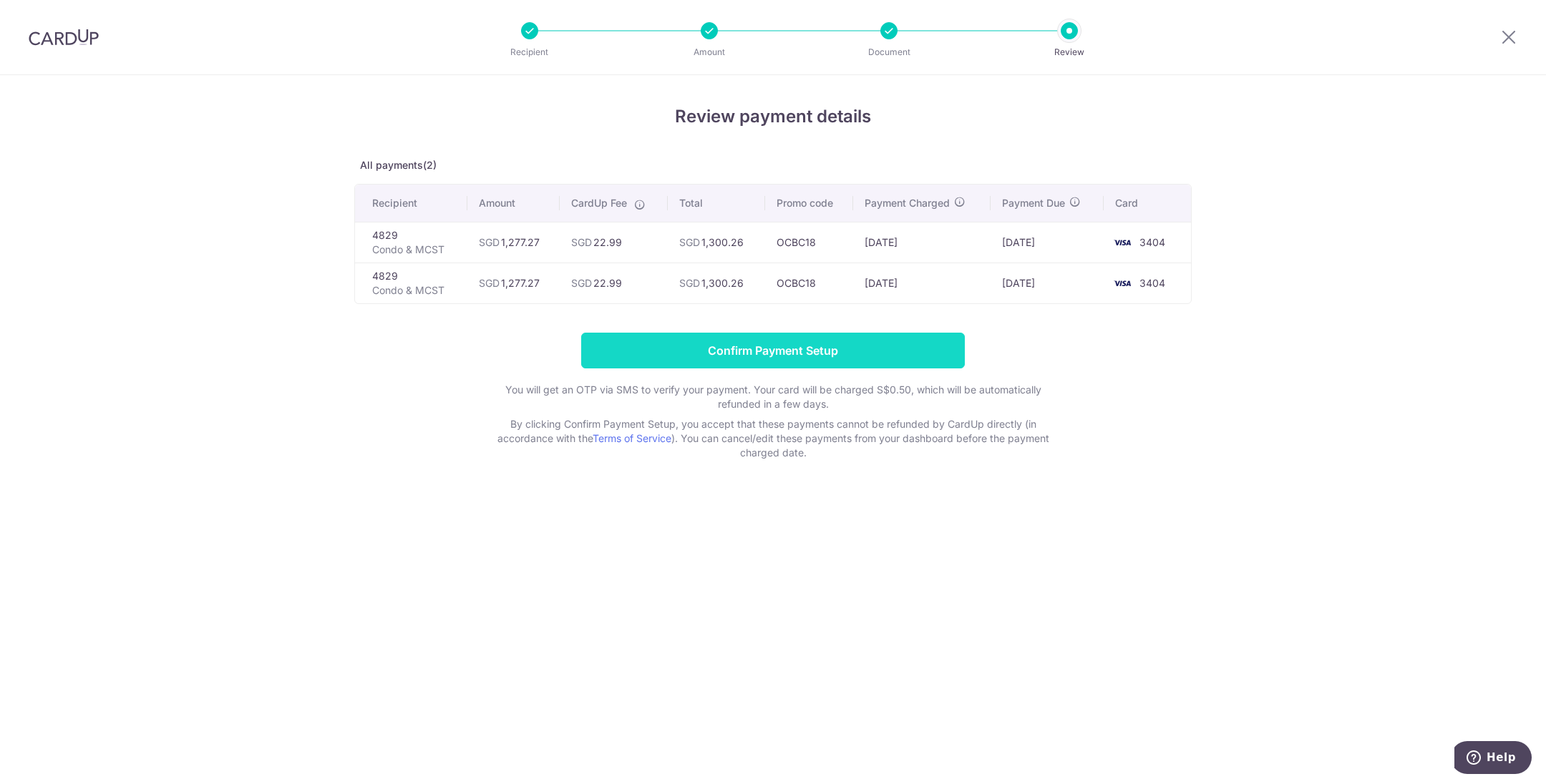
click at [801, 342] on input "Confirm Payment Setup" at bounding box center [773, 350] width 384 height 36
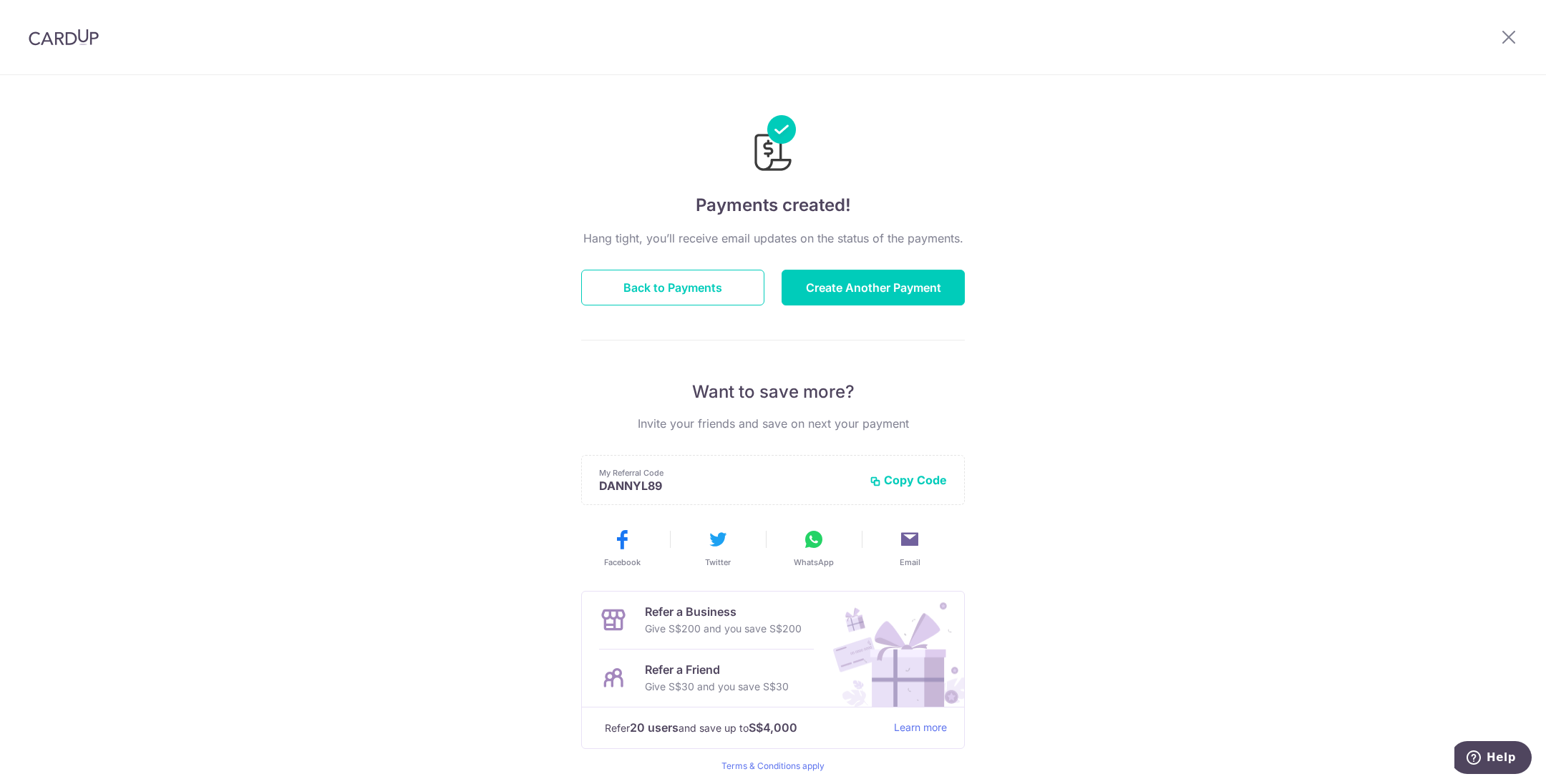
click at [1030, 467] on div "Payments created! Hang tight, you’ll receive email updates on the status of the…" at bounding box center [773, 457] width 1546 height 764
